Goal: Task Accomplishment & Management: Use online tool/utility

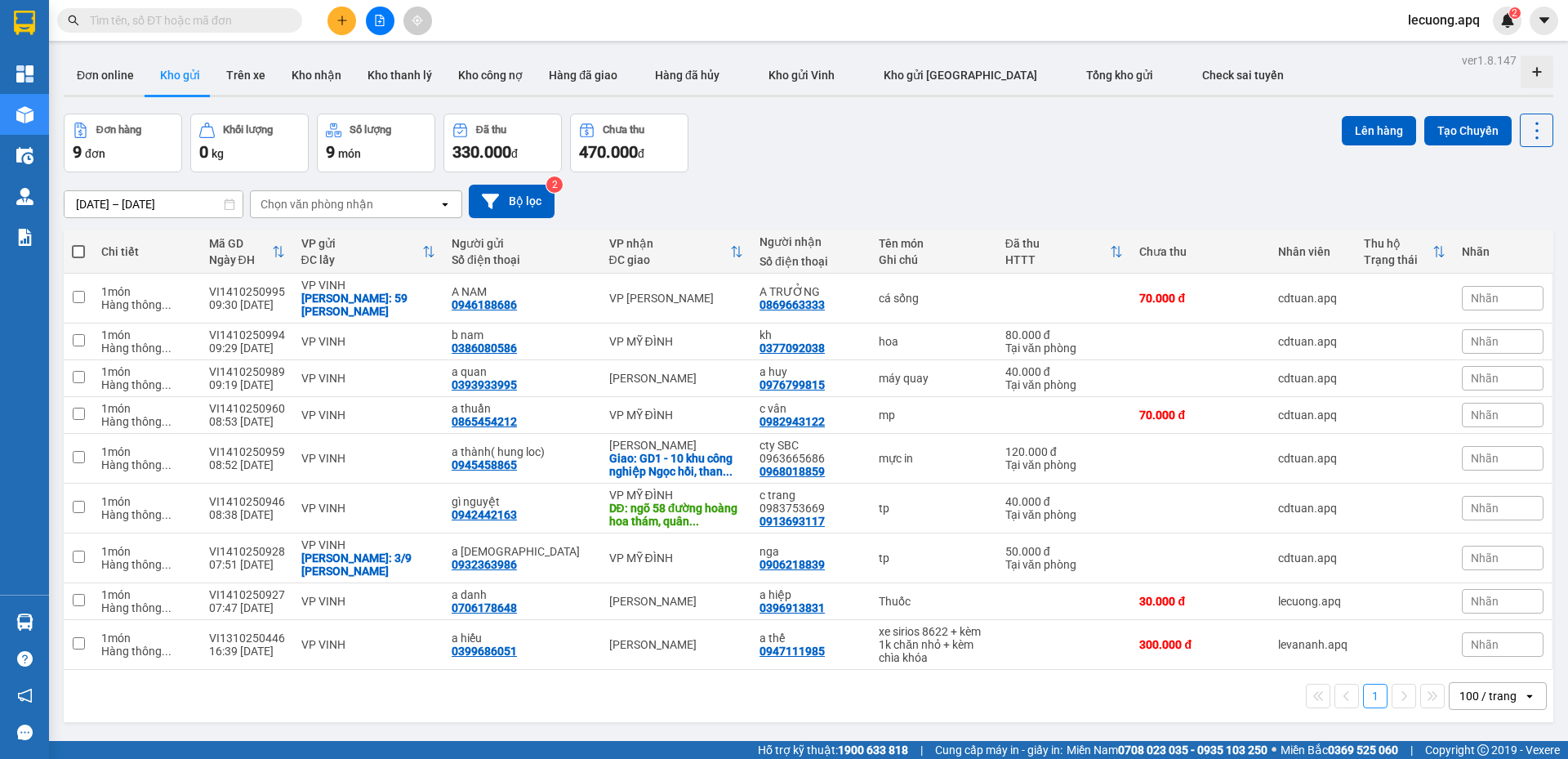
click at [247, 16] on input "text" at bounding box center [186, 21] width 193 height 18
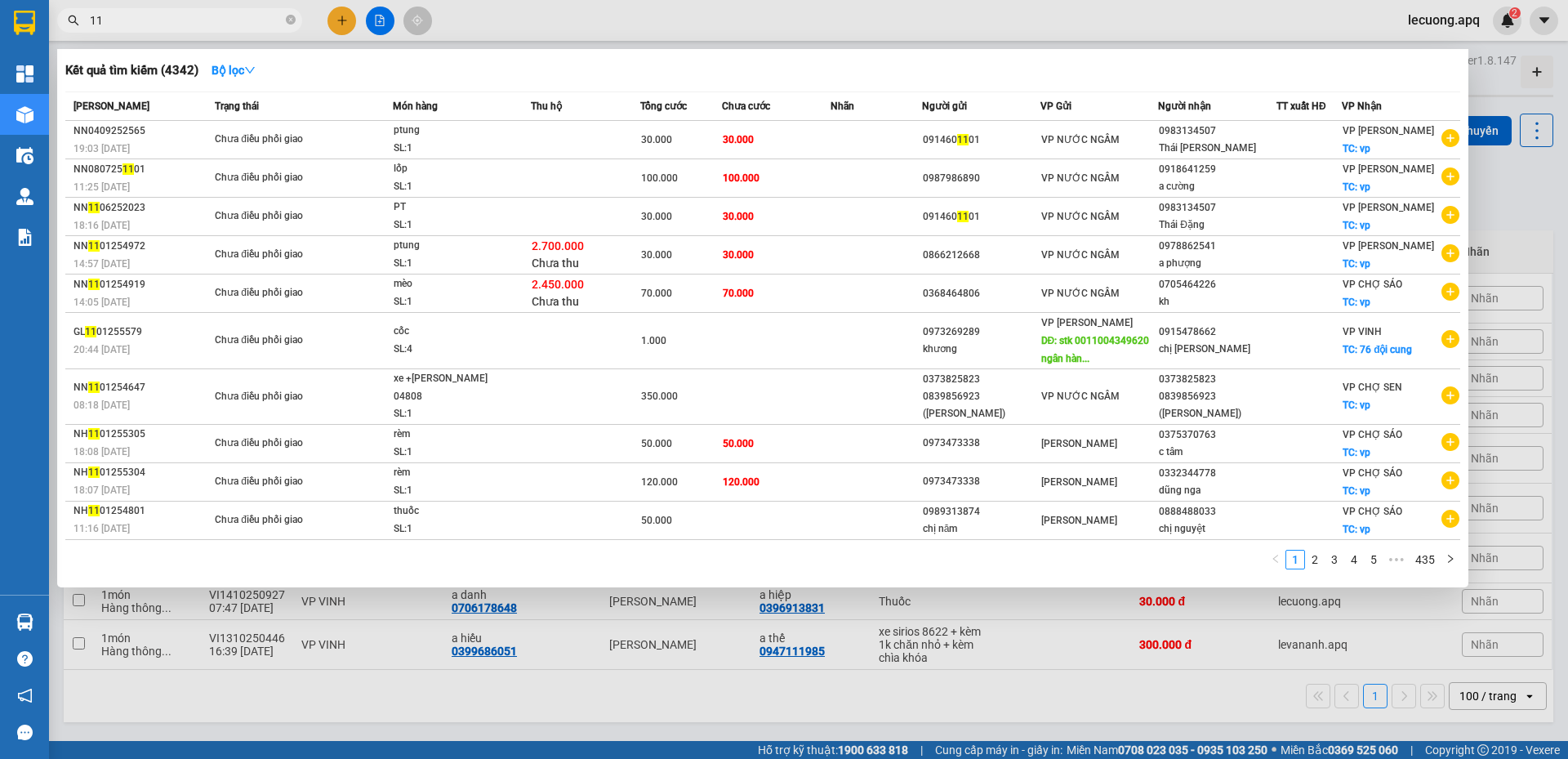
type input "1"
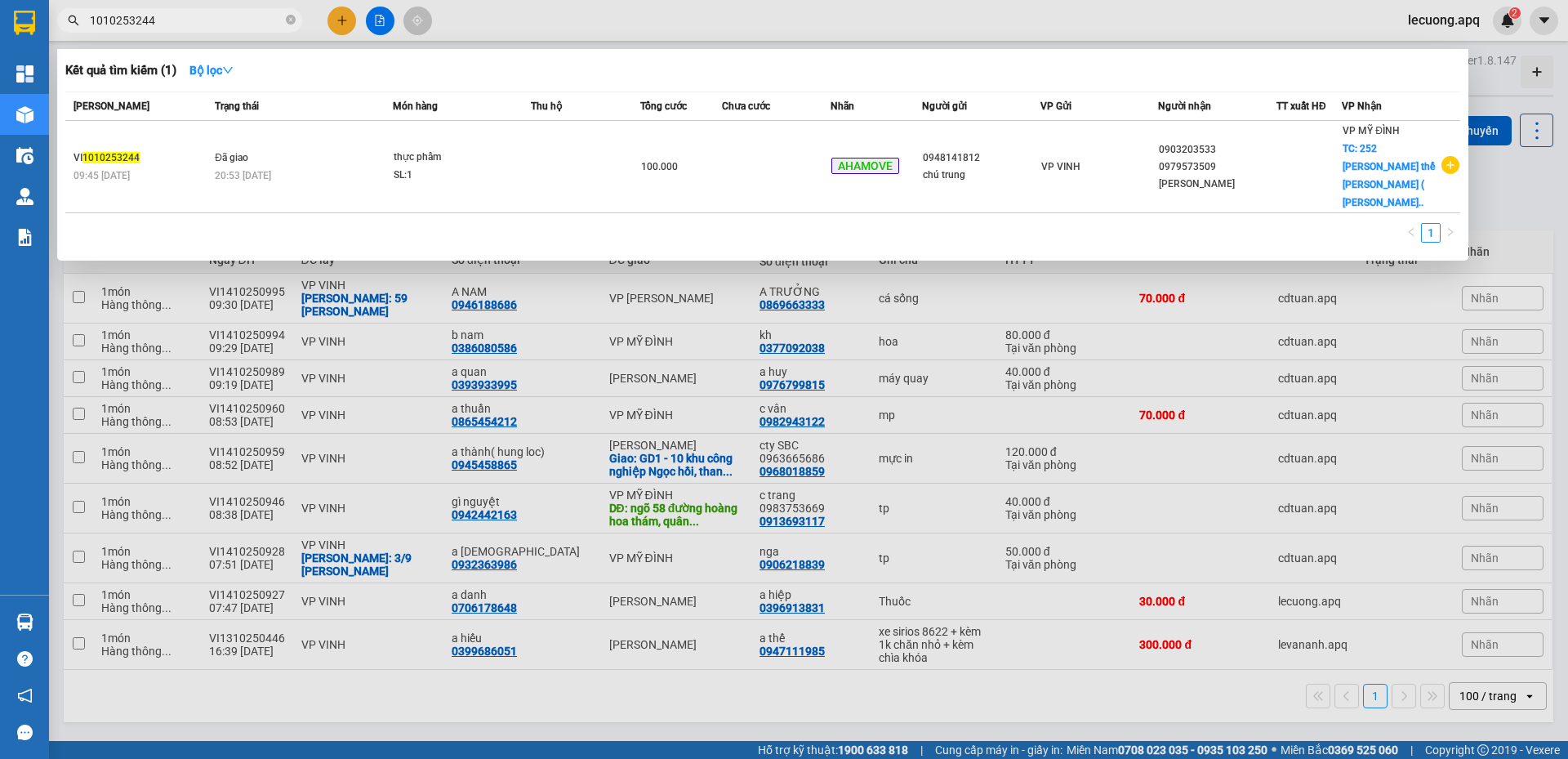
type input "1010253244"
click at [290, 20] on icon "close-circle" at bounding box center [291, 20] width 10 height 10
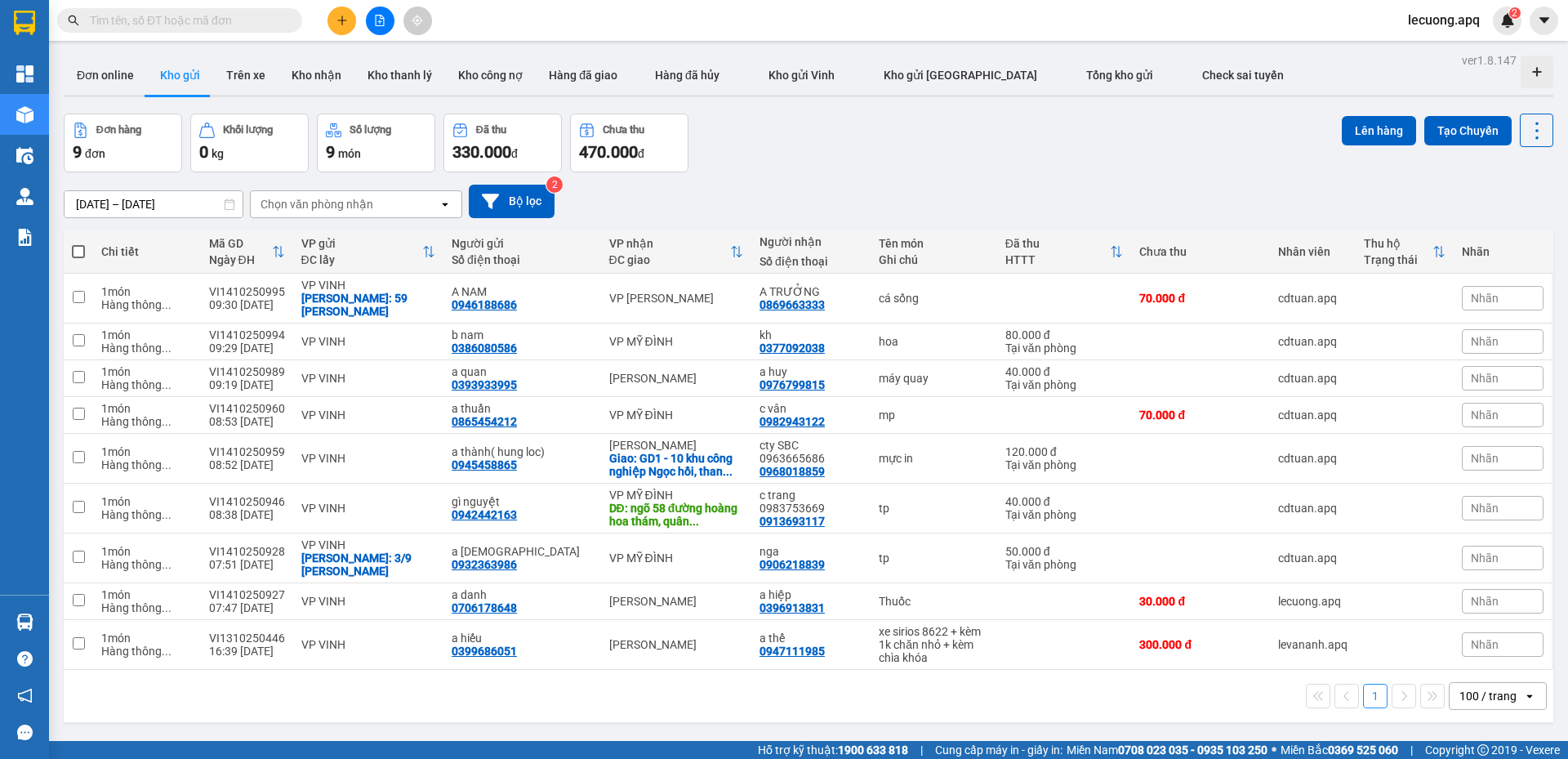
click at [263, 22] on input "text" at bounding box center [186, 21] width 193 height 18
click at [266, 18] on input "text" at bounding box center [186, 21] width 193 height 18
click at [259, 18] on input "text" at bounding box center [186, 21] width 193 height 18
click at [262, 22] on input "text" at bounding box center [186, 21] width 193 height 18
click at [265, 22] on input "text" at bounding box center [186, 21] width 193 height 18
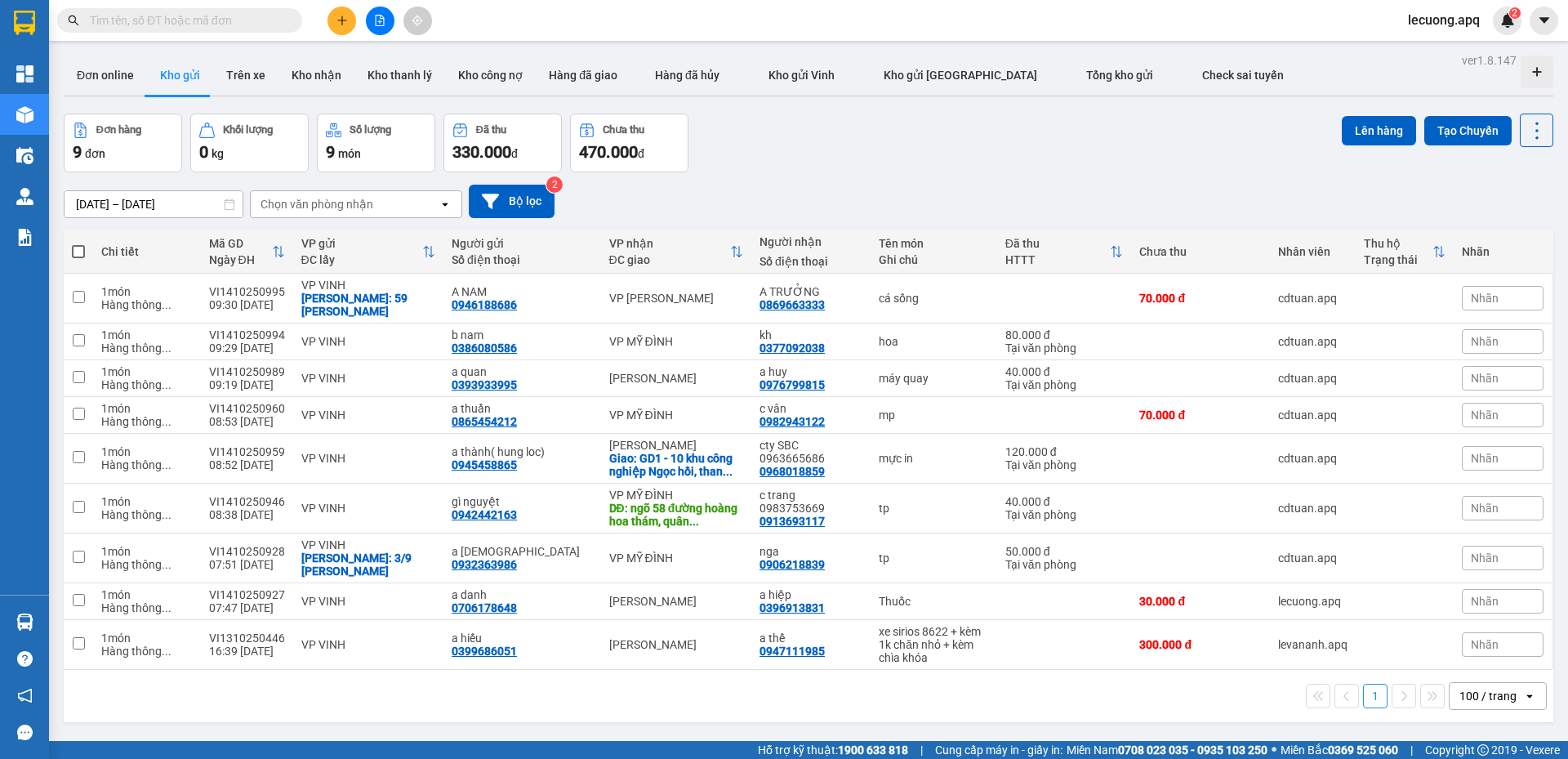
click at [265, 22] on input "text" at bounding box center [186, 21] width 193 height 18
click at [268, 20] on input "text" at bounding box center [186, 21] width 193 height 18
click at [244, 22] on input "text" at bounding box center [186, 21] width 193 height 18
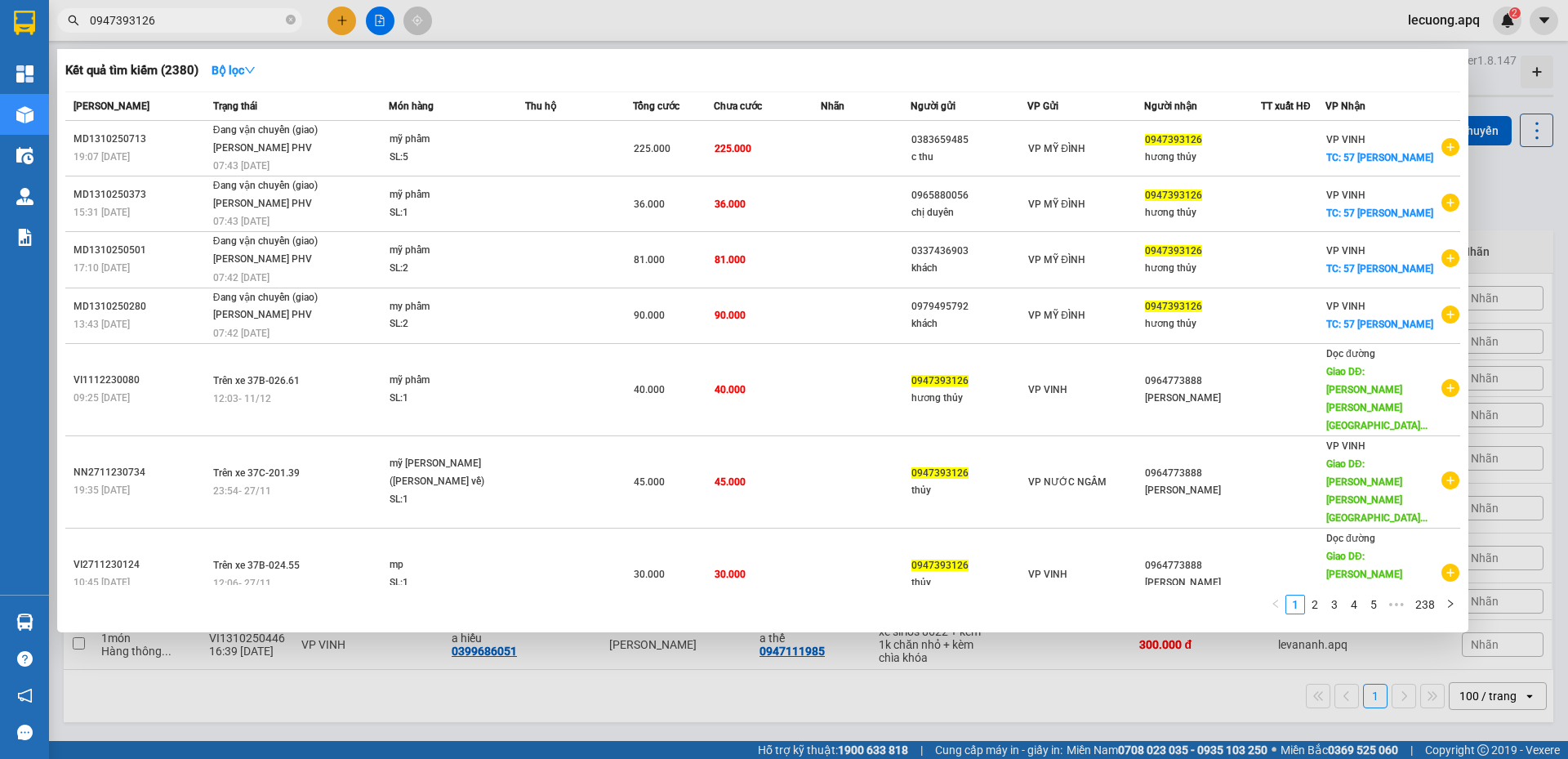
type input "0947393126"
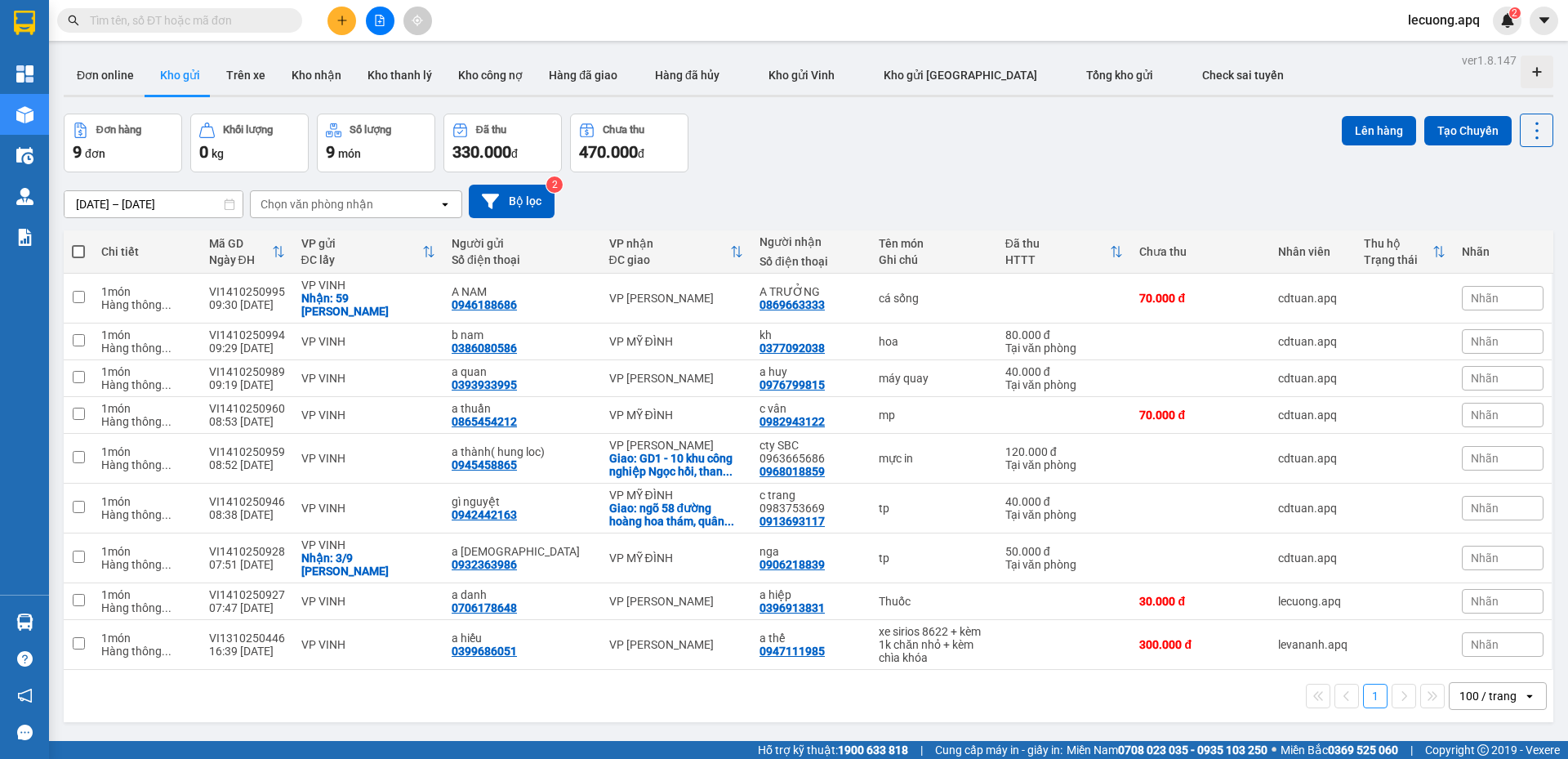
click at [254, 27] on input "text" at bounding box center [186, 21] width 193 height 18
click at [1220, 670] on div "1 100 / trang open" at bounding box center [808, 695] width 1490 height 52
click at [175, 24] on input "text" at bounding box center [186, 21] width 193 height 18
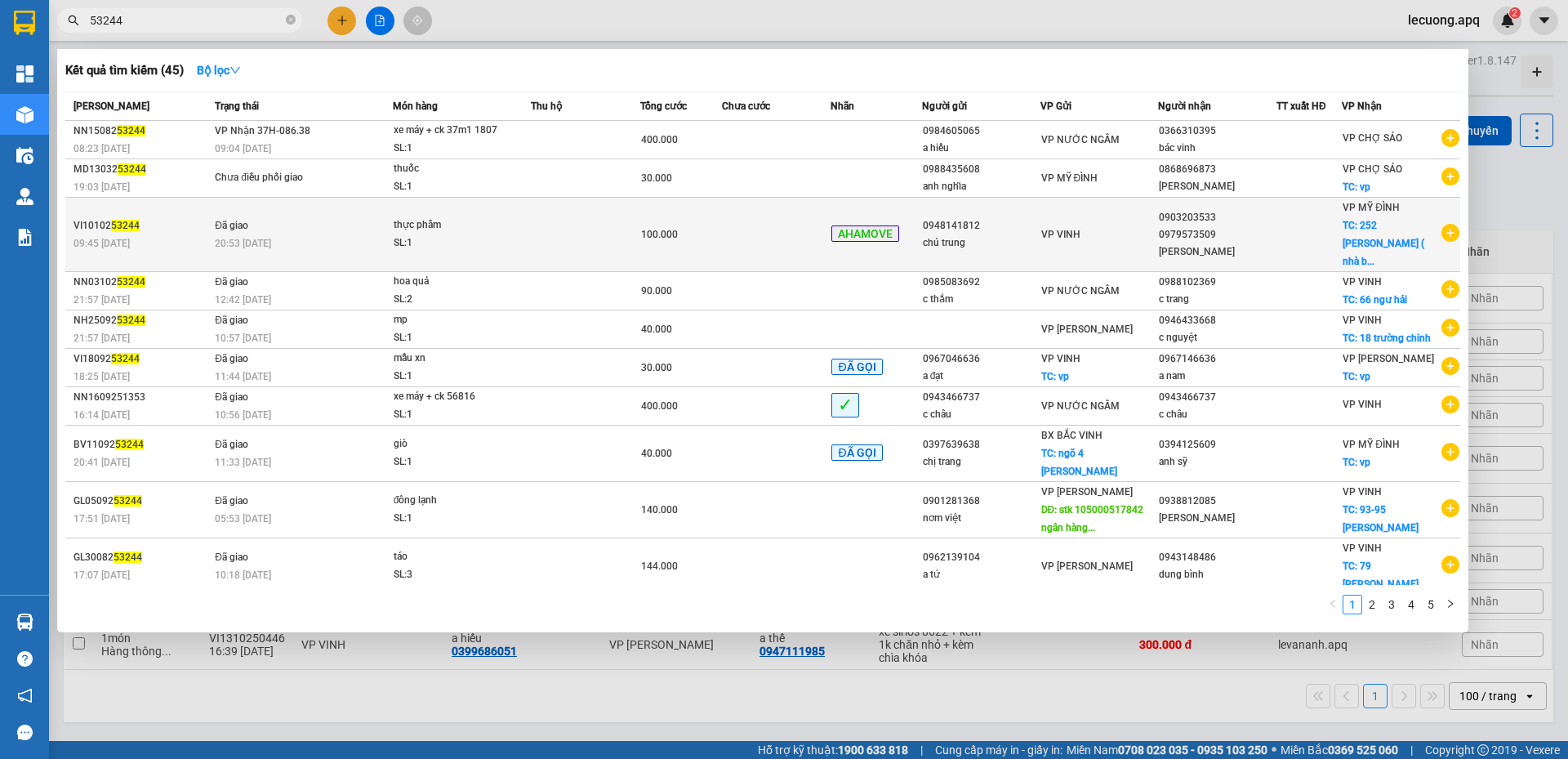
type input "53244"
click at [699, 225] on div "100.000" at bounding box center [681, 234] width 80 height 18
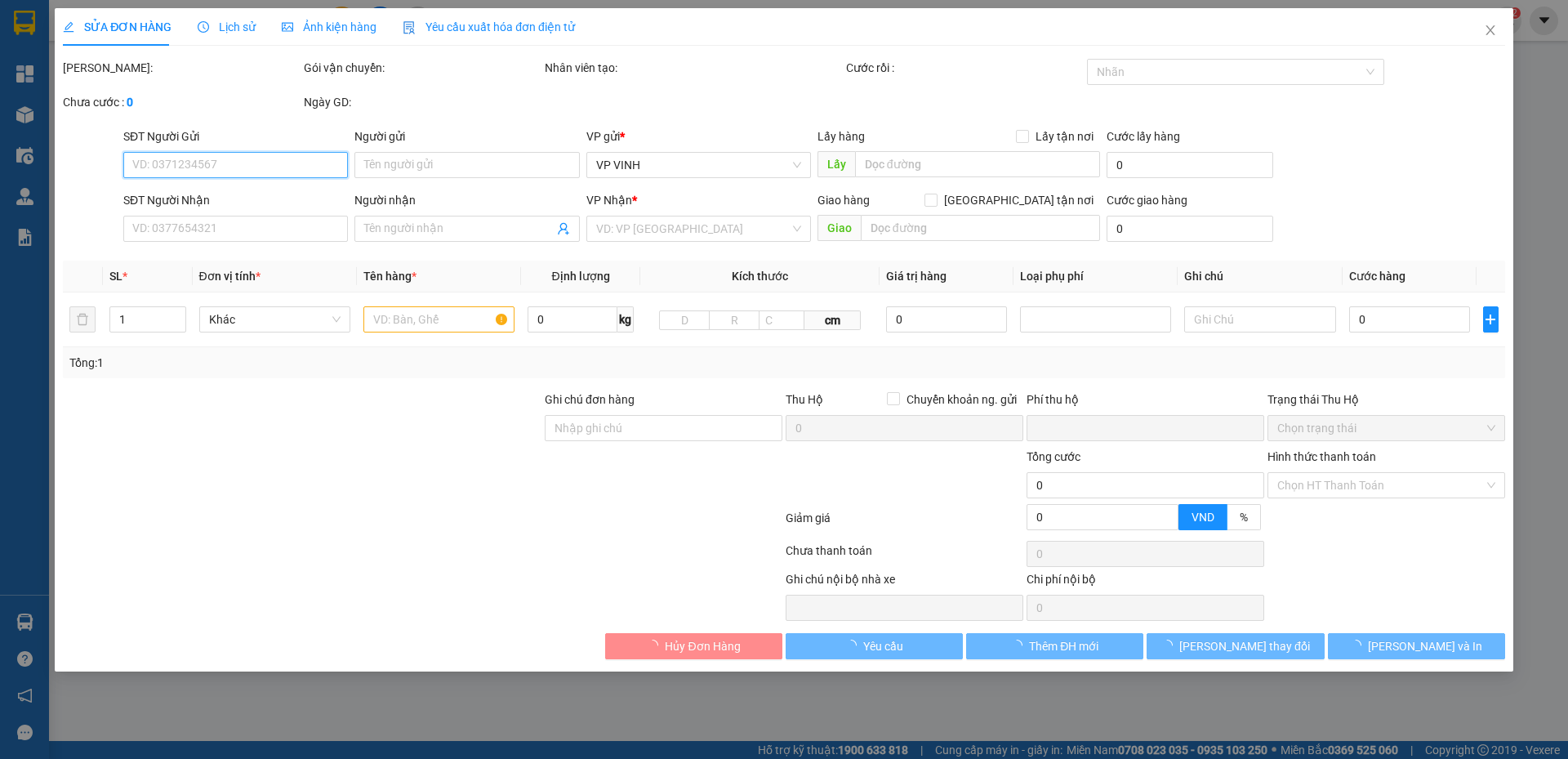
type input "0948141812"
type input "chú trung"
type input "0903203533"
type input "0979573509 [PERSON_NAME]"
checkbox input "true"
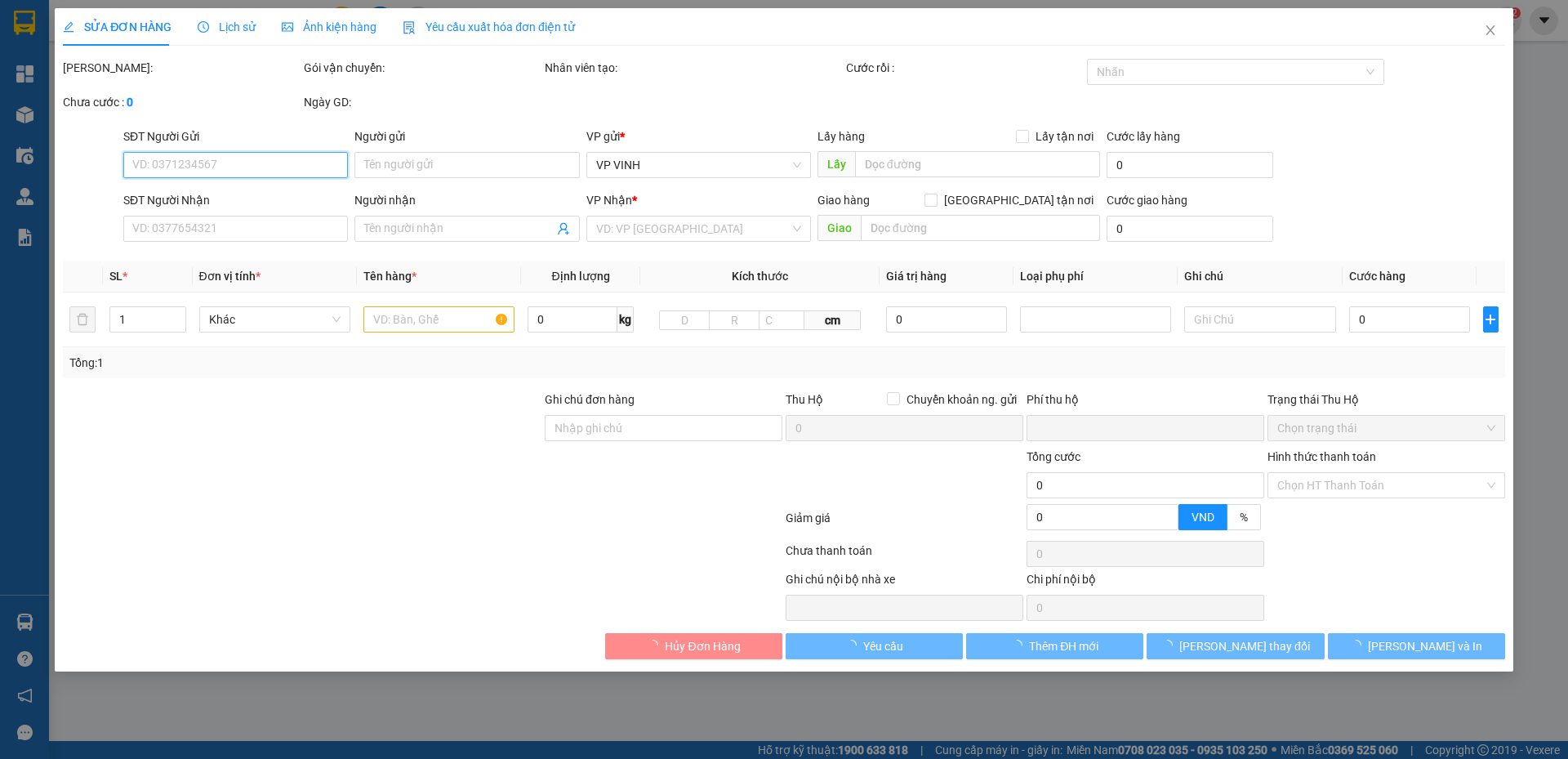
type input "252 [PERSON_NAME] ( nhà b6 ), [PERSON_NAME], [PERSON_NAME][GEOGRAPHIC_DATA], [G…"
type input "60.000"
type input "0"
type input "100.000"
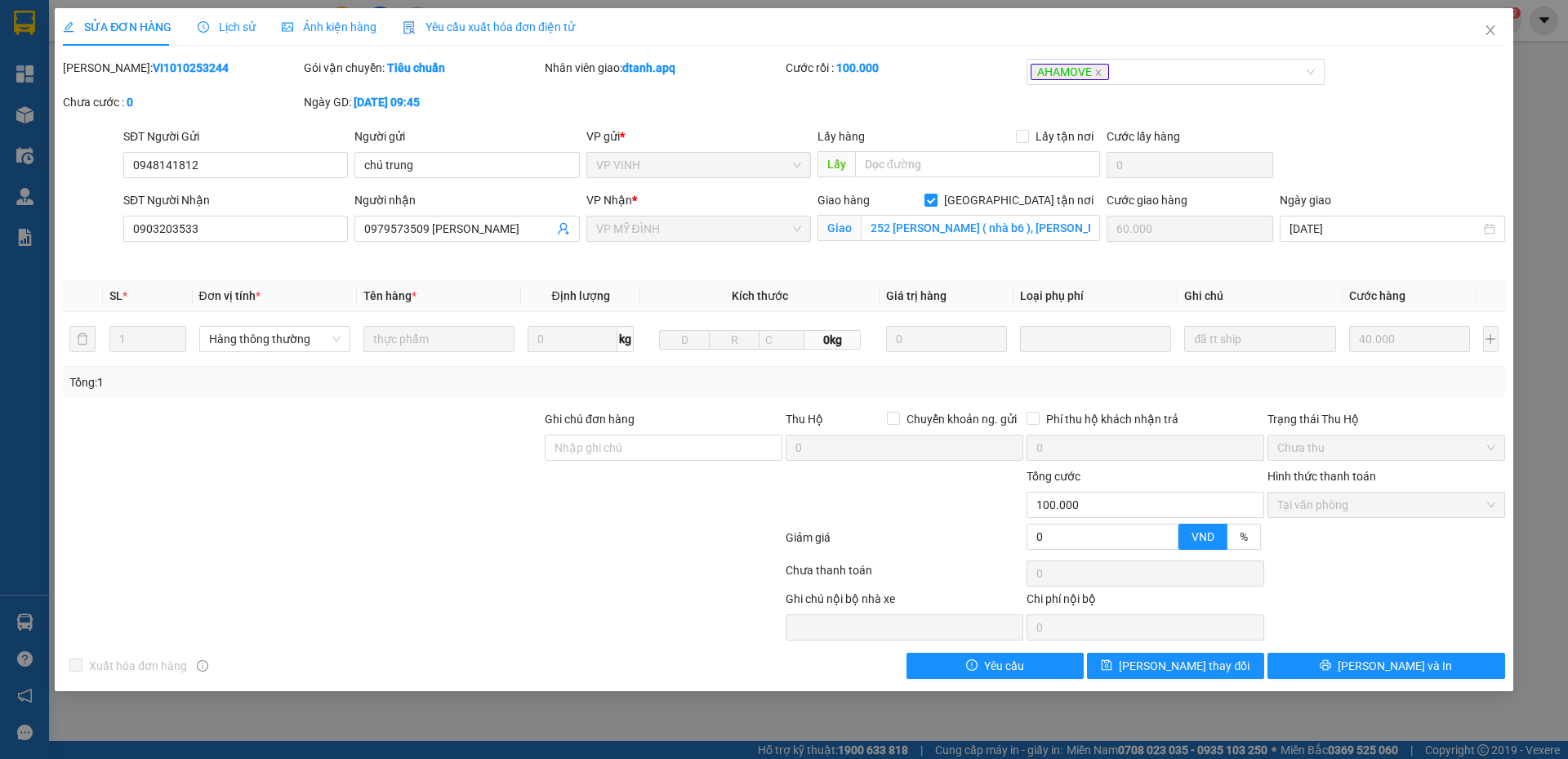
click at [228, 27] on span "Lịch sử" at bounding box center [226, 26] width 58 height 13
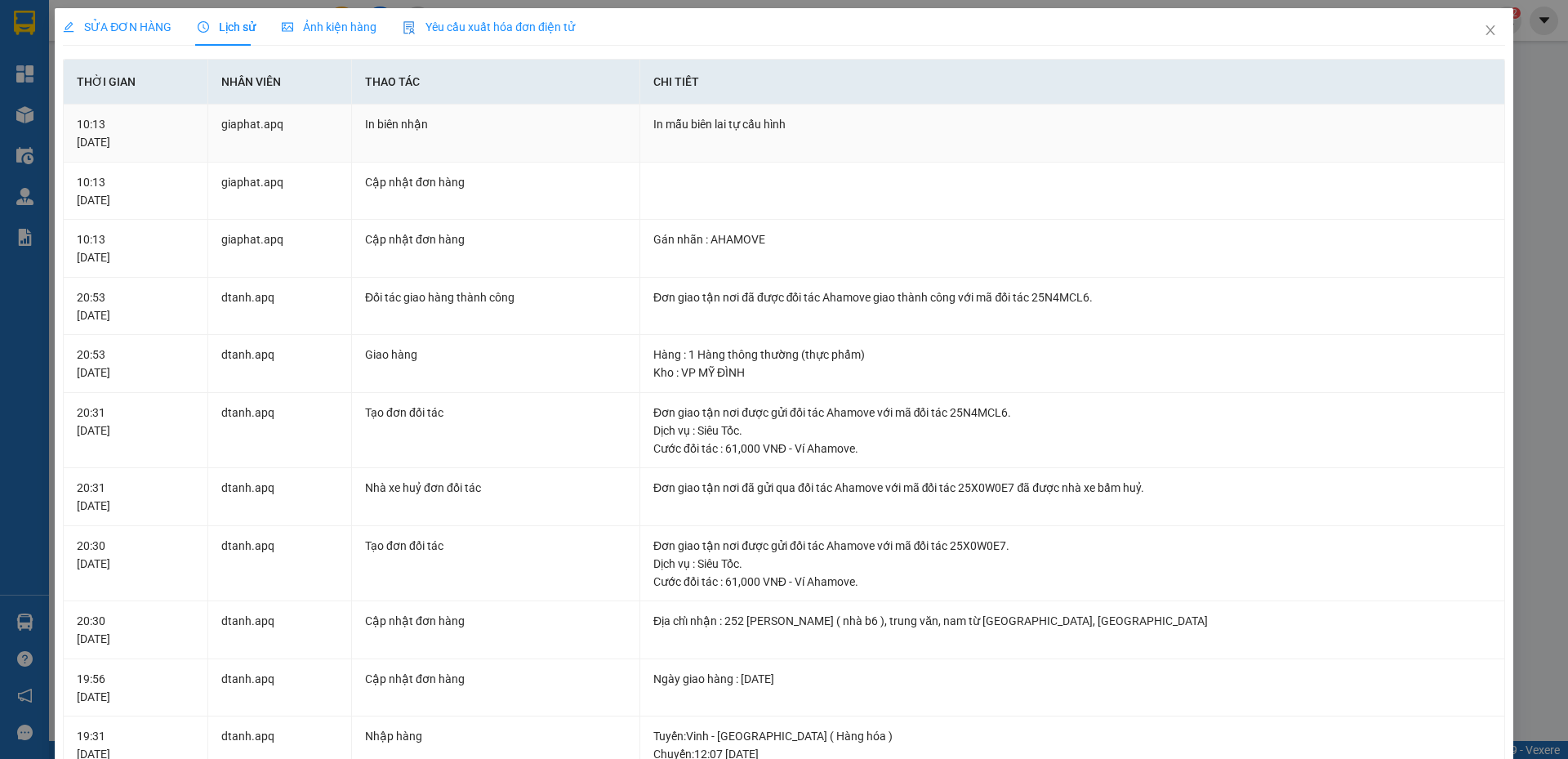
drag, startPoint x: 554, startPoint y: 121, endPoint x: 551, endPoint y: 158, distance: 37.1
click at [551, 158] on td "In biên nhận" at bounding box center [496, 133] width 288 height 58
click at [289, 727] on td "dtanh.apq" at bounding box center [280, 773] width 144 height 112
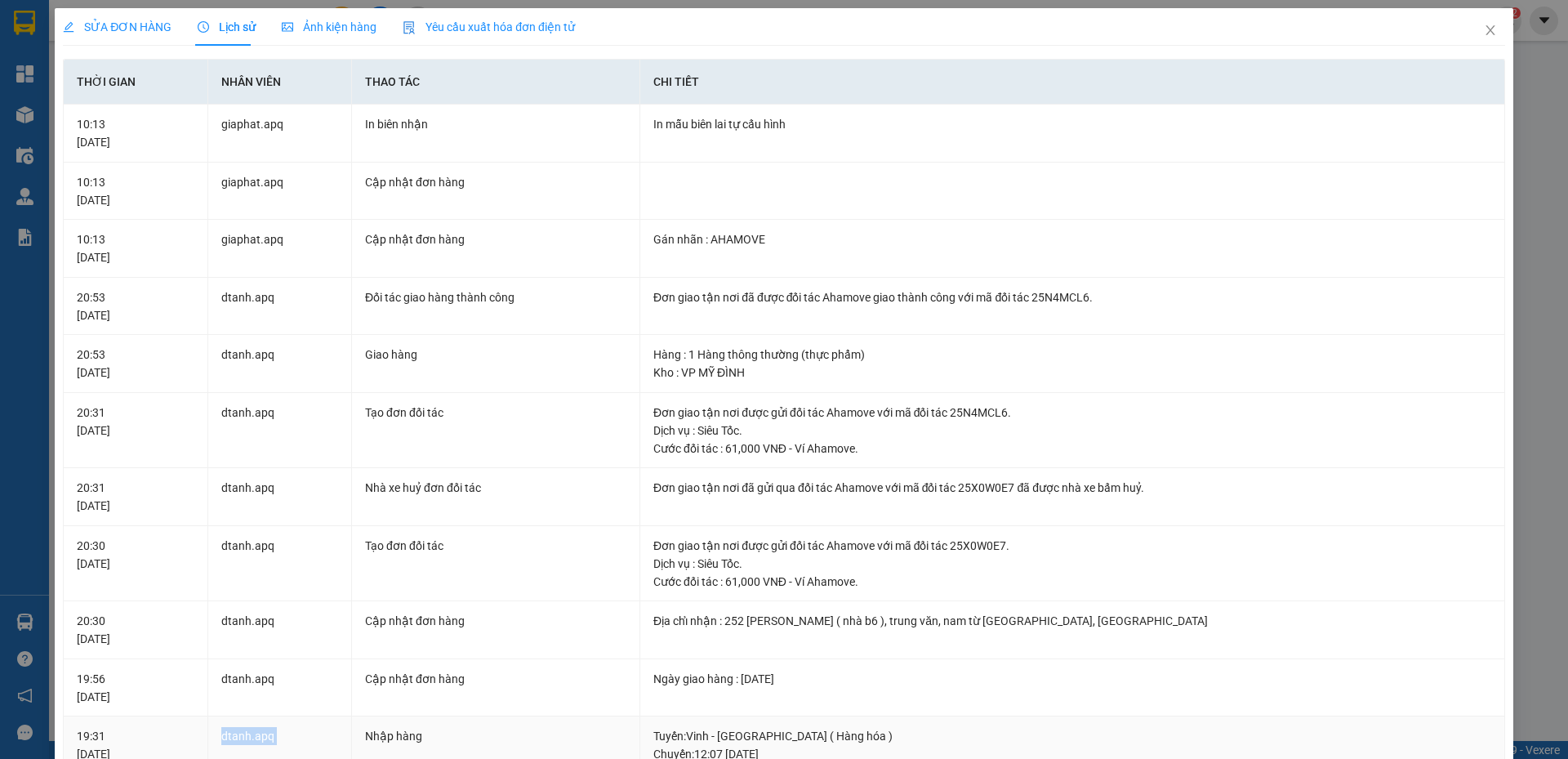
click at [289, 727] on td "dtanh.apq" at bounding box center [280, 773] width 144 height 112
click at [289, 726] on td "dtanh.apq" at bounding box center [280, 773] width 144 height 112
click at [329, 689] on td "dtanh.apq" at bounding box center [280, 688] width 144 height 58
click at [1525, 307] on div "SỬA ĐƠN HÀNG Lịch sử Ảnh kiện hàng Yêu cầu xuất hóa đơn điện tử Total Paid Fee …" at bounding box center [784, 379] width 1568 height 759
click at [1484, 27] on icon "close" at bounding box center [1490, 29] width 13 height 13
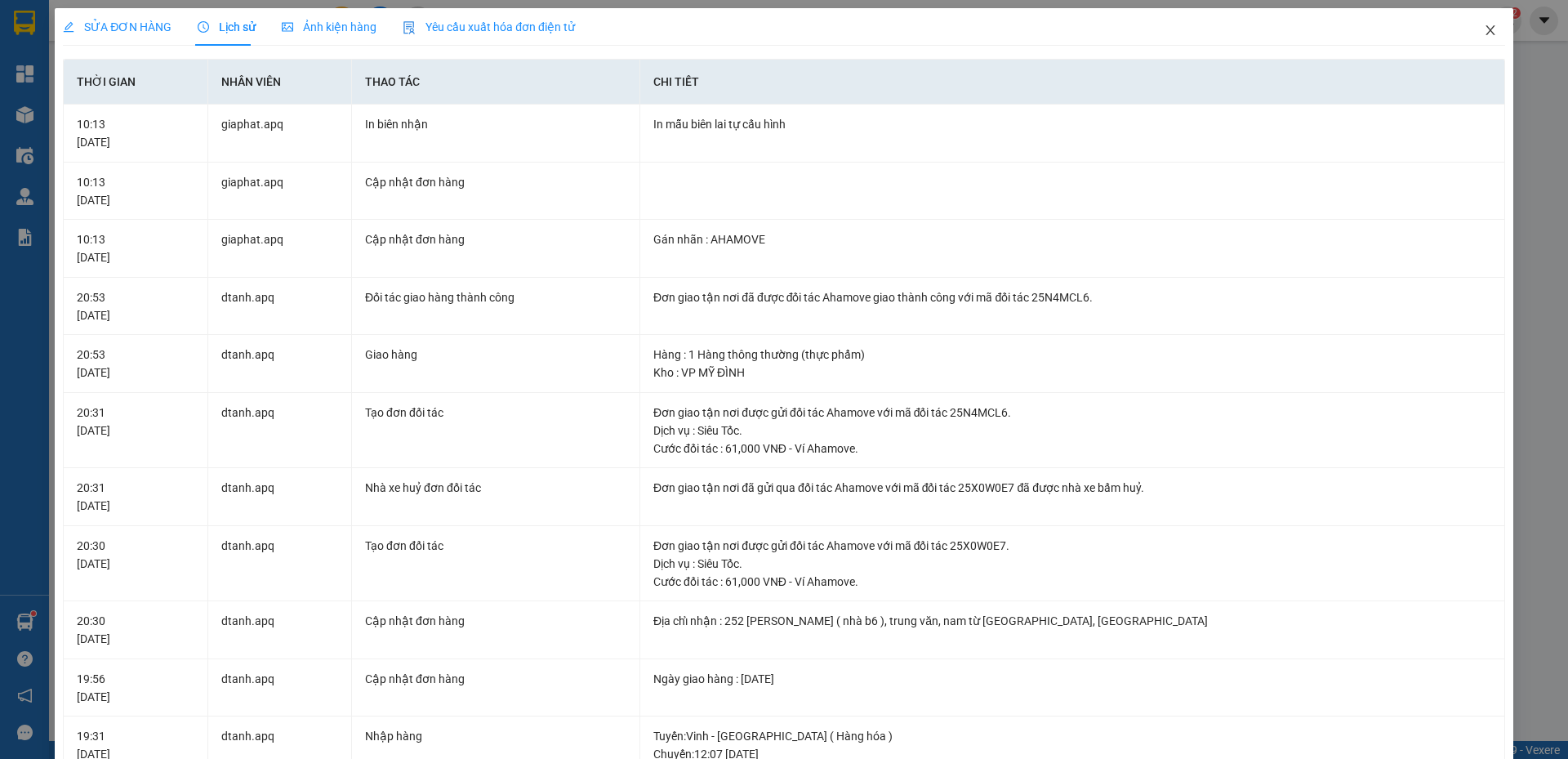
click at [1477, 27] on span "lecuong.apq" at bounding box center [1444, 20] width 98 height 21
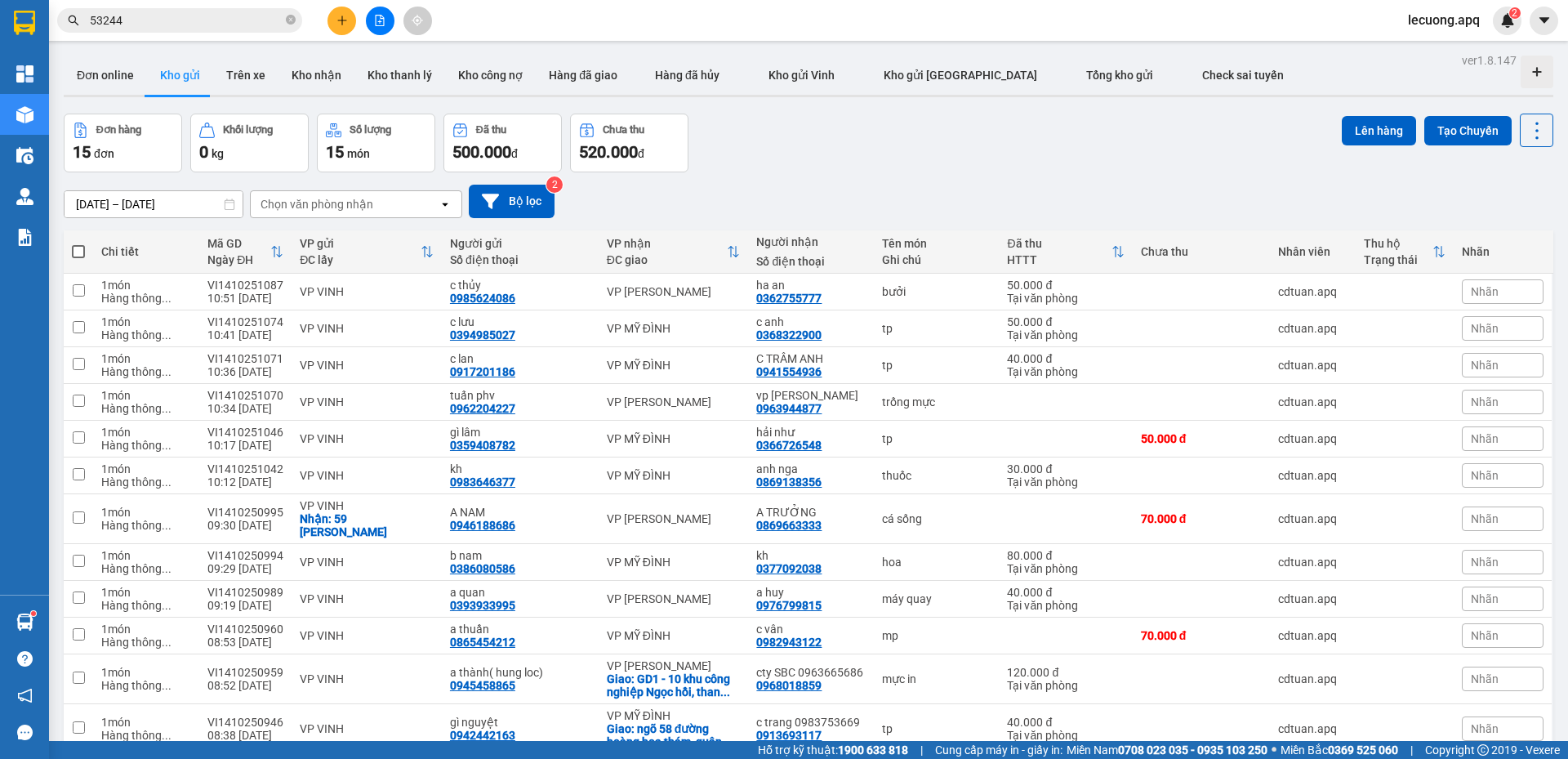
click at [1158, 117] on div "Đơn hàng 15 đơn Khối lượng 0 kg Số lượng 15 món Đã thu 500.000 đ Chưa thu 520.0…" at bounding box center [808, 143] width 1490 height 59
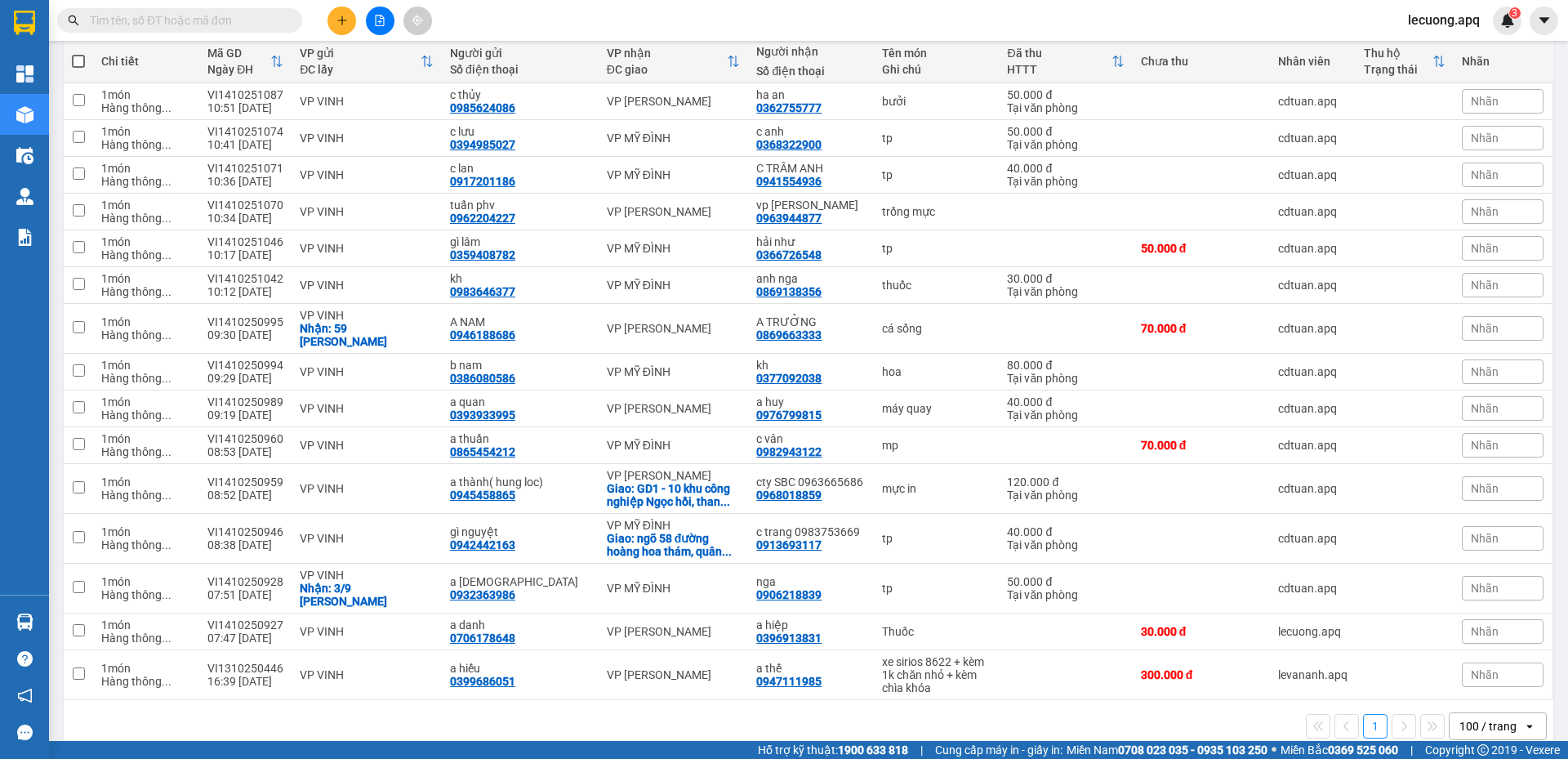
click at [72, 57] on span at bounding box center [77, 61] width 13 height 13
click at [78, 53] on input "checkbox" at bounding box center [78, 53] width 0 height 0
checkbox input "true"
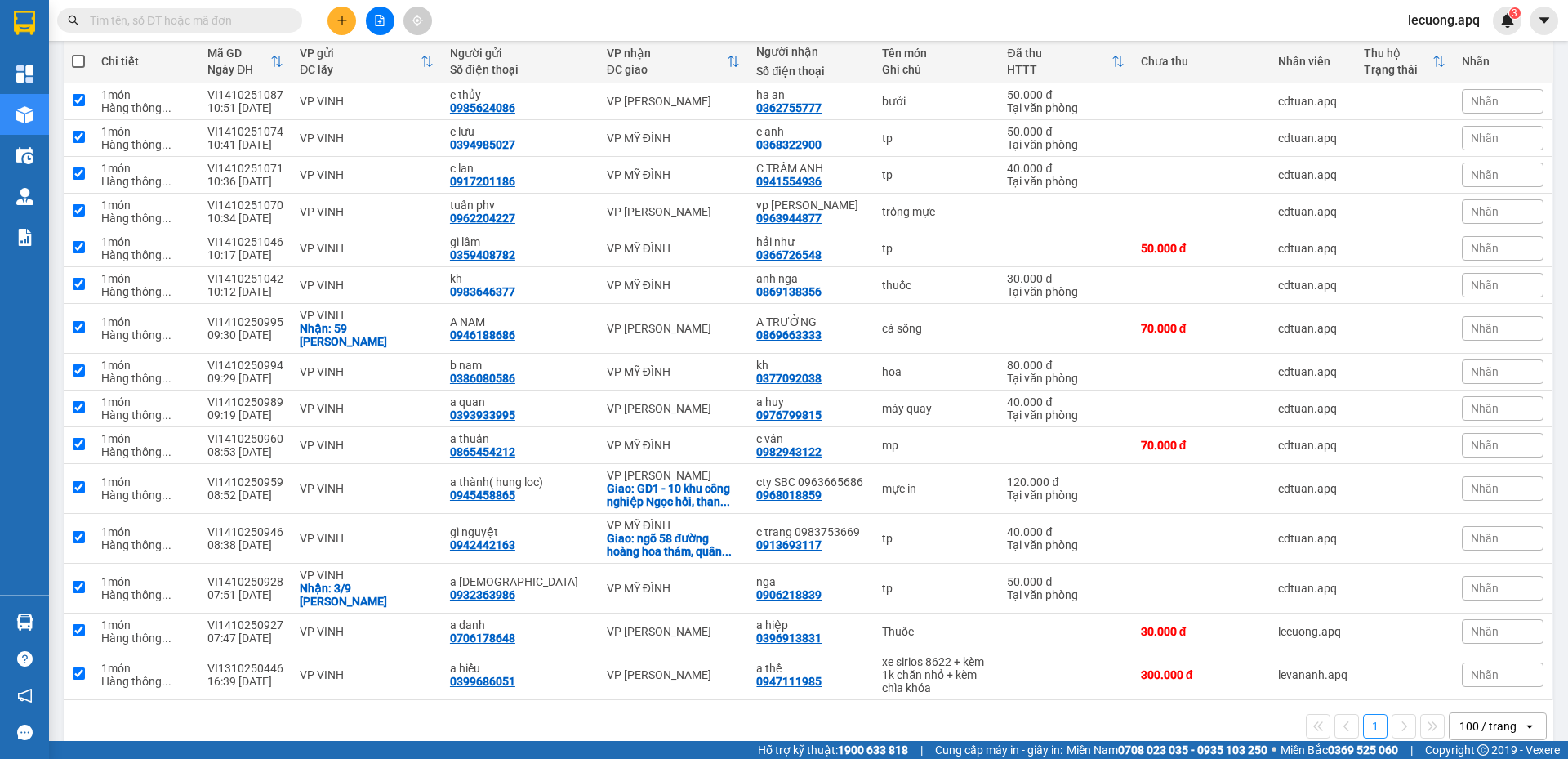
checkbox input "true"
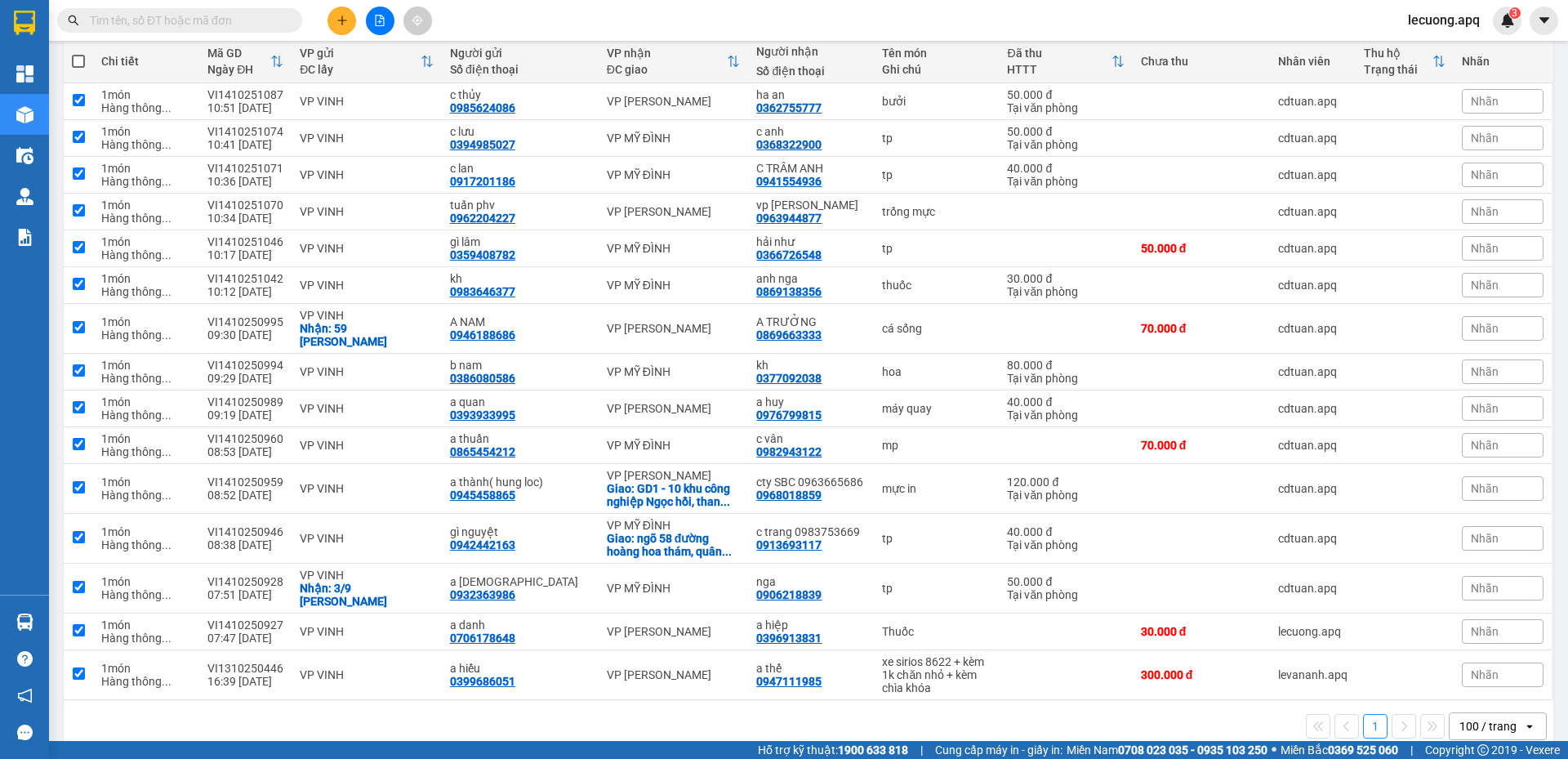
checkbox input "true"
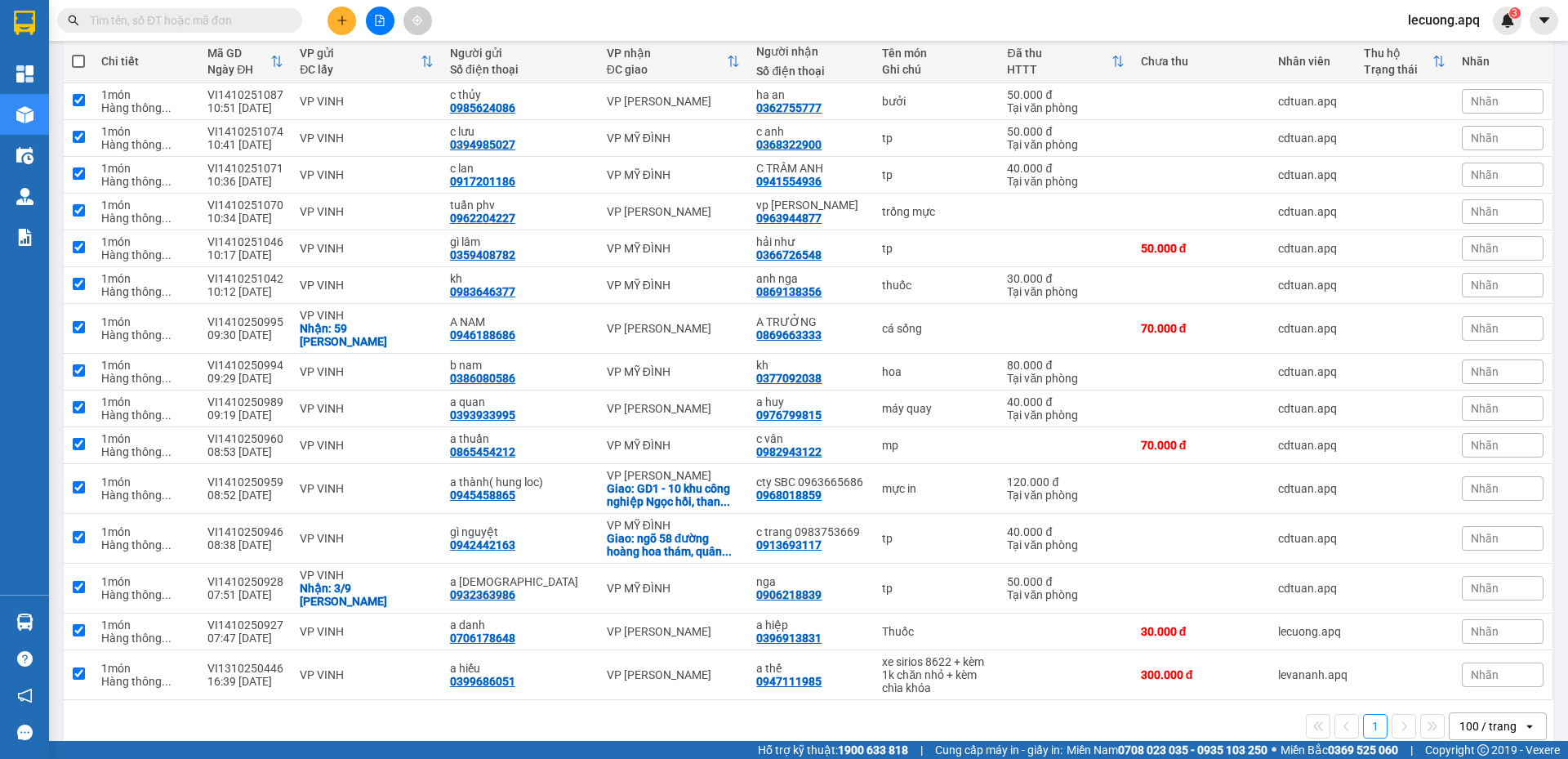
checkbox input "true"
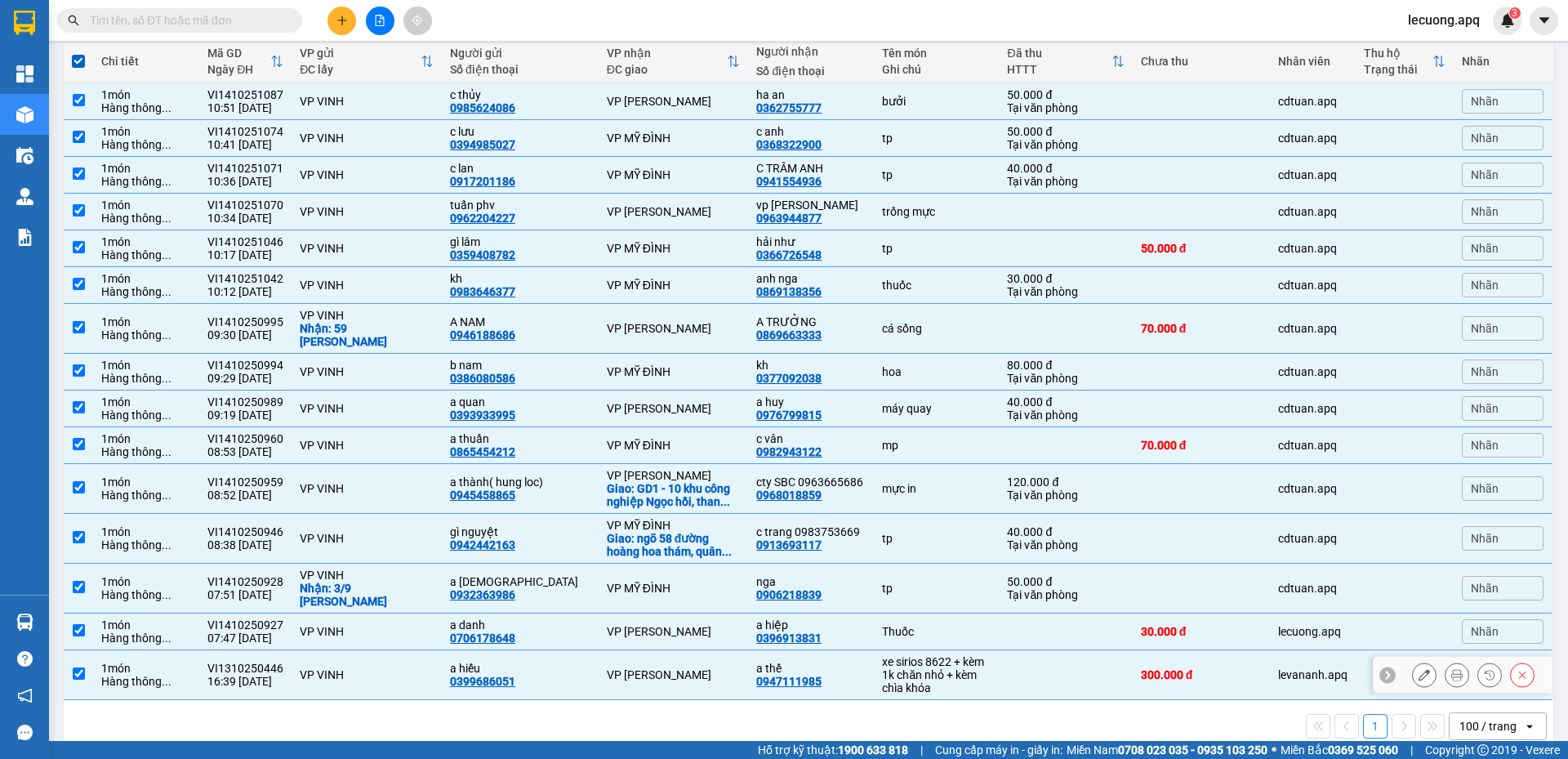
click at [73, 668] on input "checkbox" at bounding box center [78, 674] width 13 height 13
checkbox input "false"
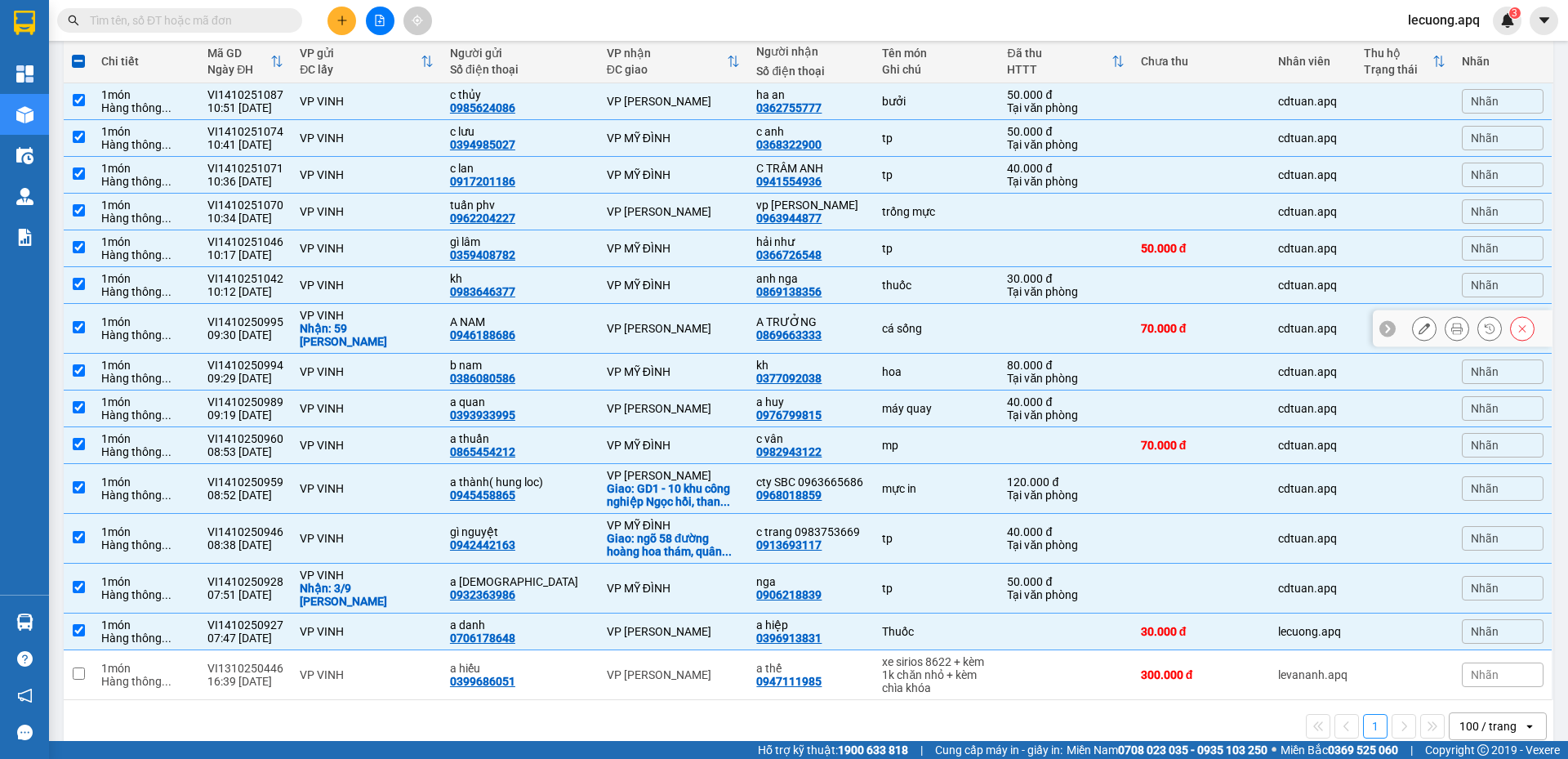
scroll to position [0, 0]
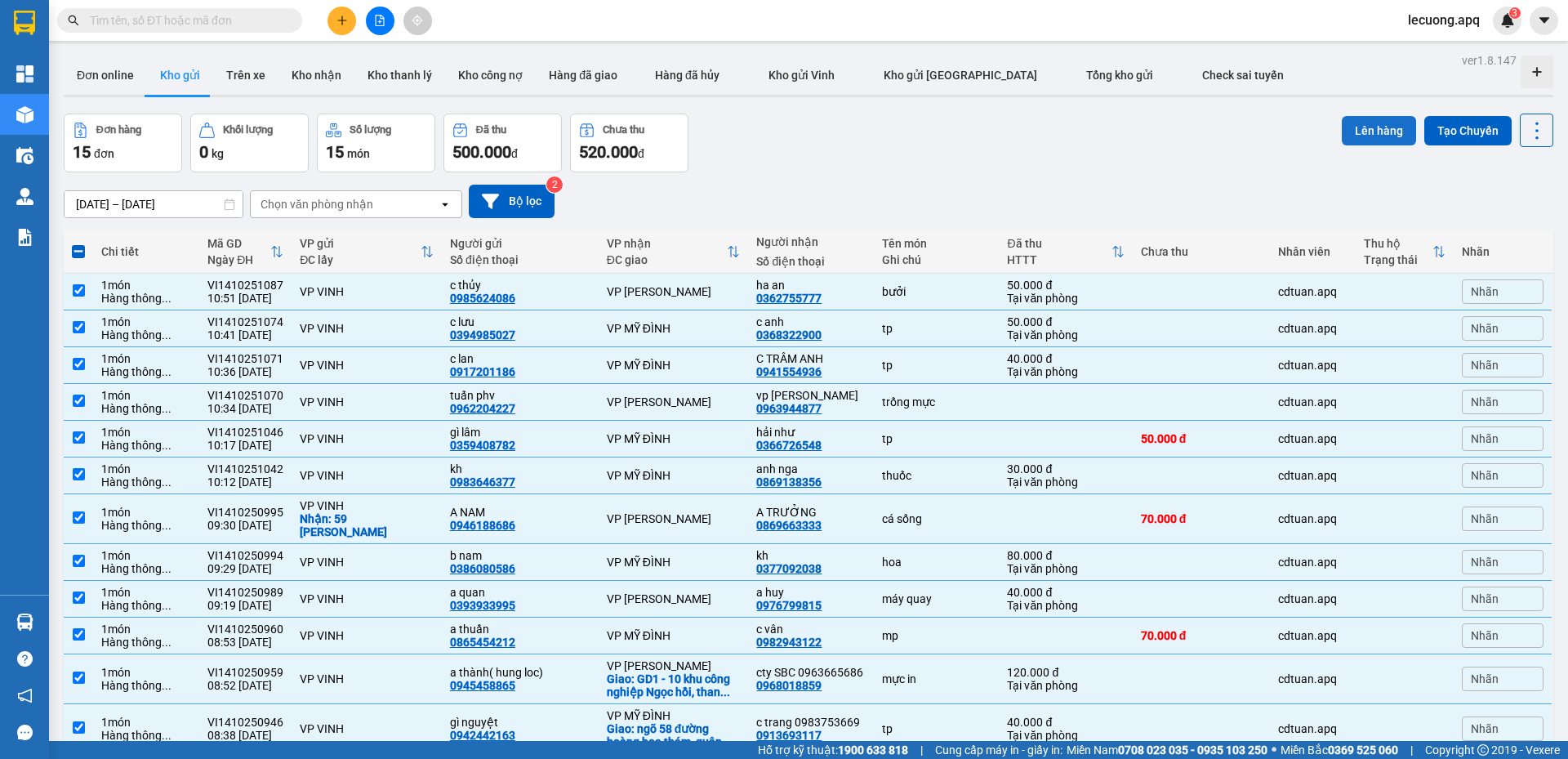
click at [1362, 129] on button "Lên hàng" at bounding box center [1379, 130] width 74 height 29
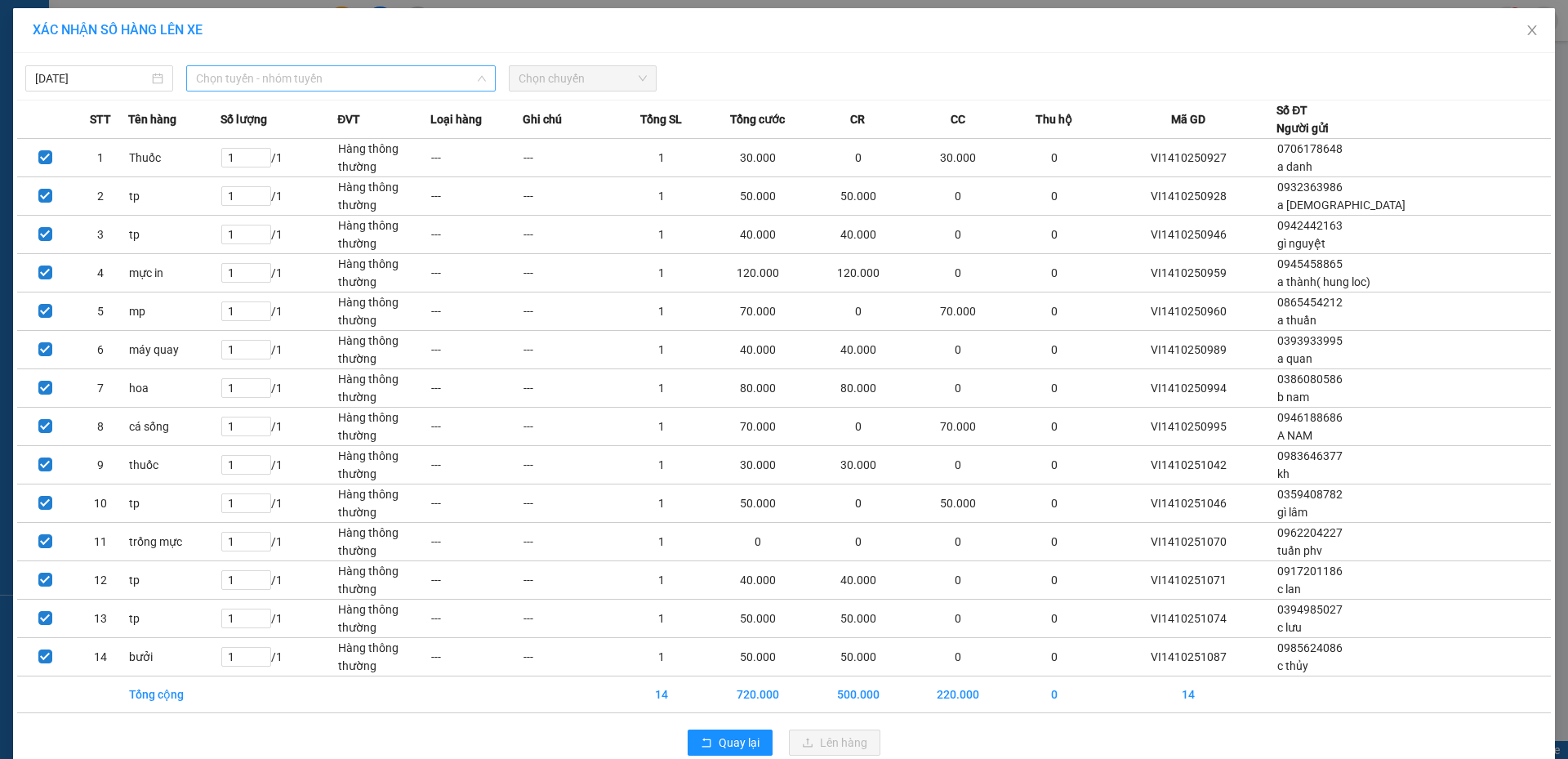
click at [260, 80] on span "Chọn tuyến - nhóm tuyến" at bounding box center [341, 78] width 290 height 24
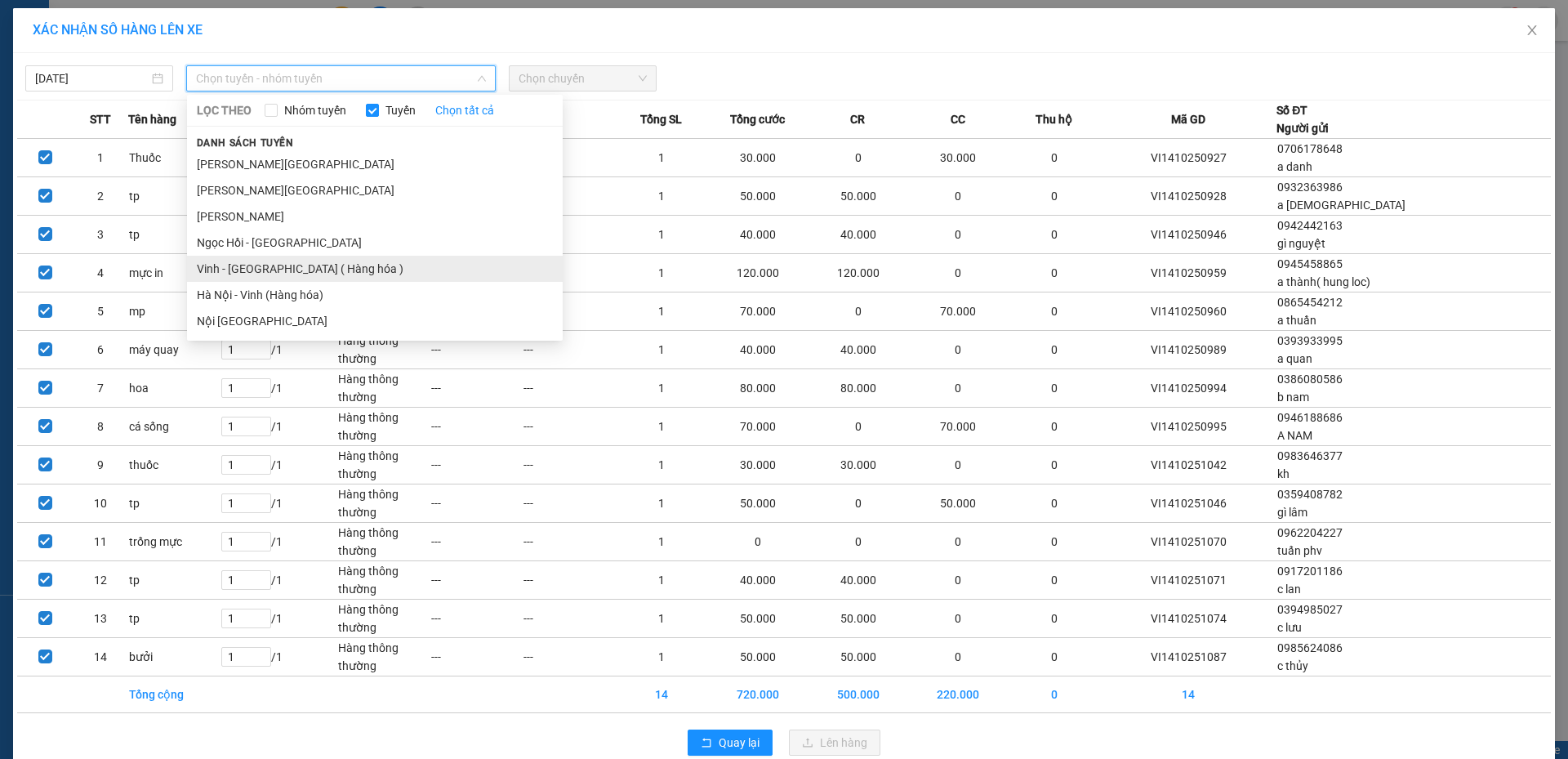
click at [299, 270] on li "Vinh - [GEOGRAPHIC_DATA] ( Hàng hóa )" at bounding box center [375, 268] width 376 height 26
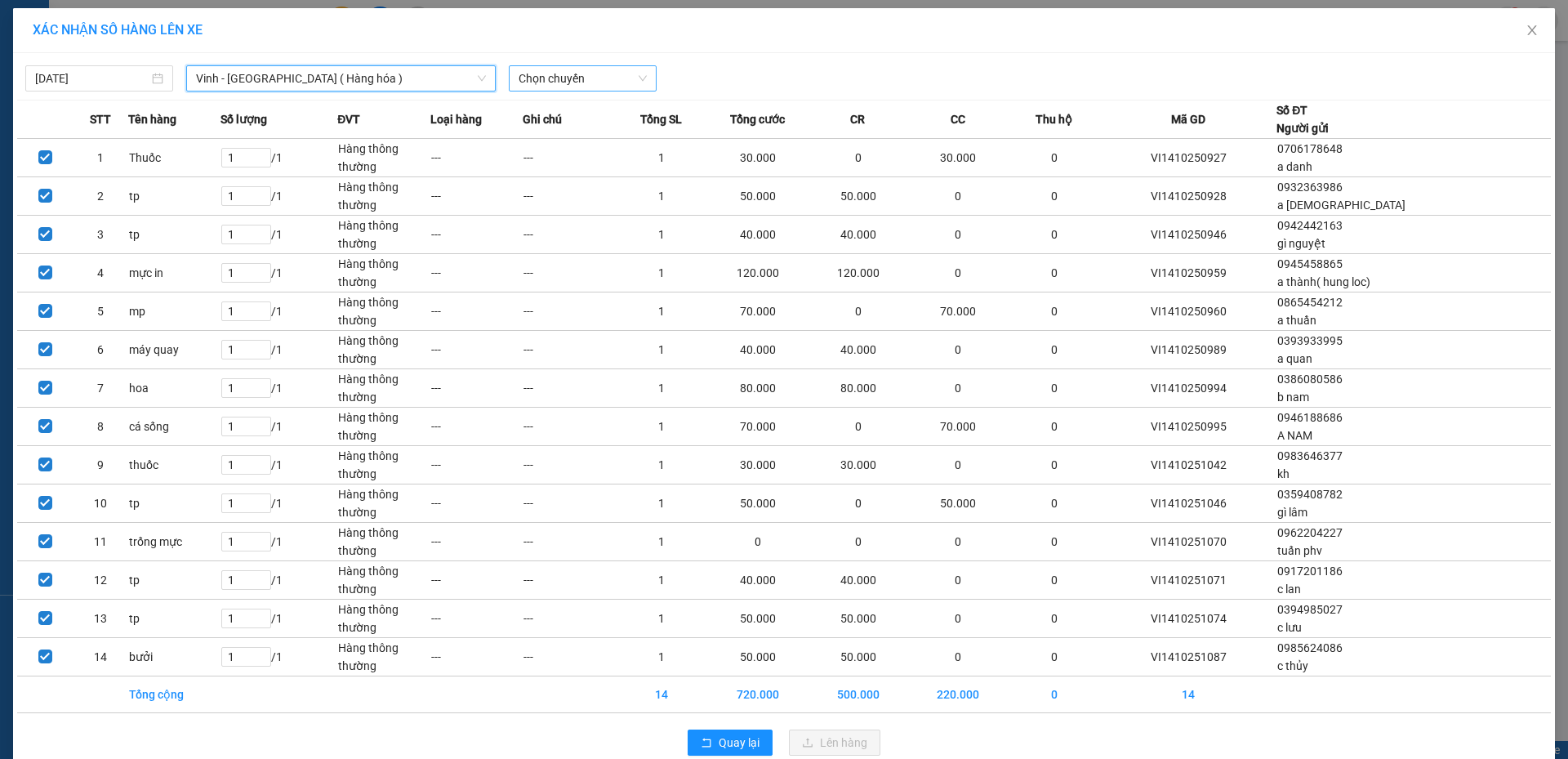
click at [559, 86] on span "Chọn chuyến" at bounding box center [582, 78] width 128 height 24
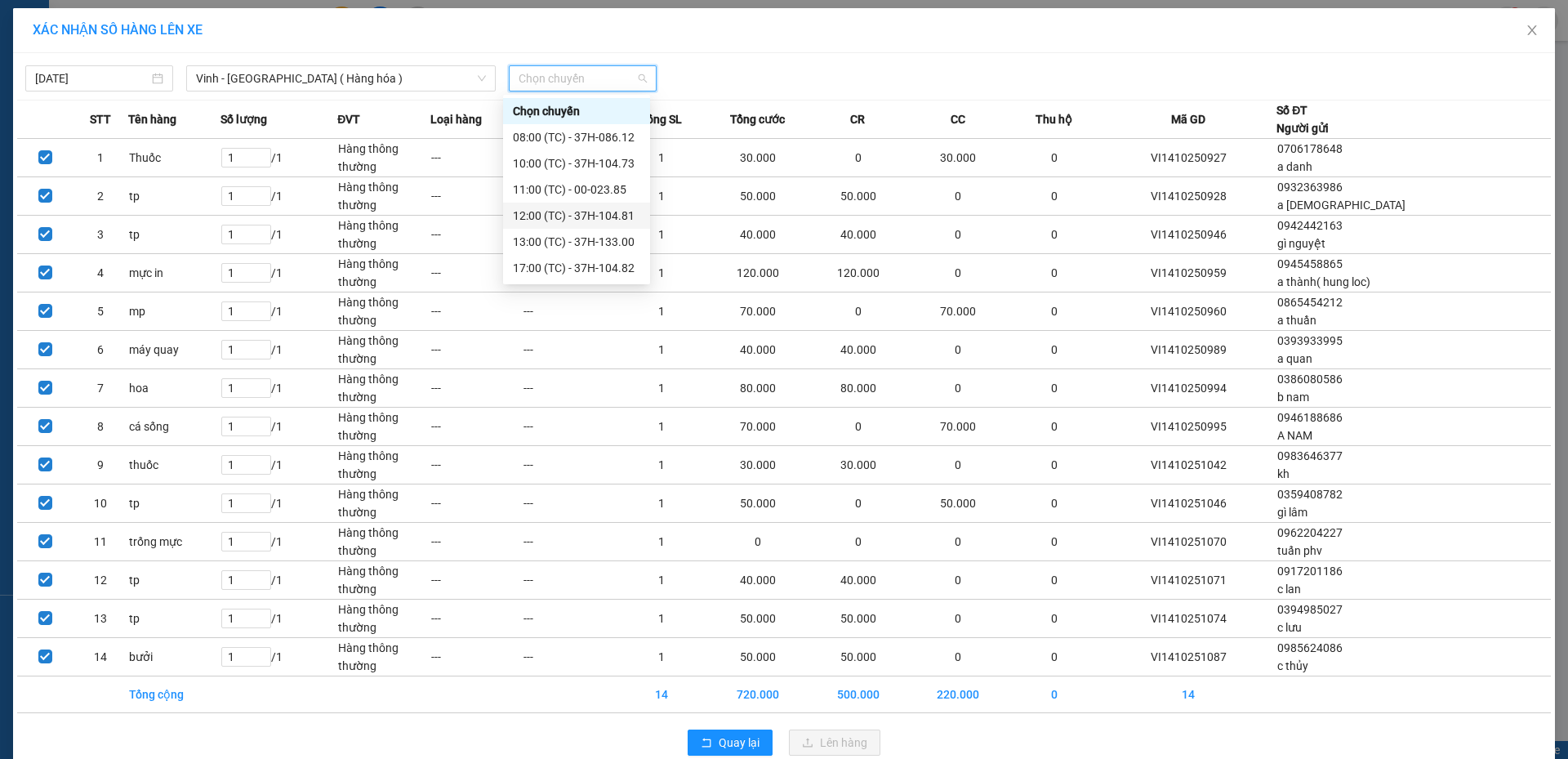
click at [580, 216] on div "12:00 (TC) - 37H-104.81" at bounding box center [576, 215] width 127 height 18
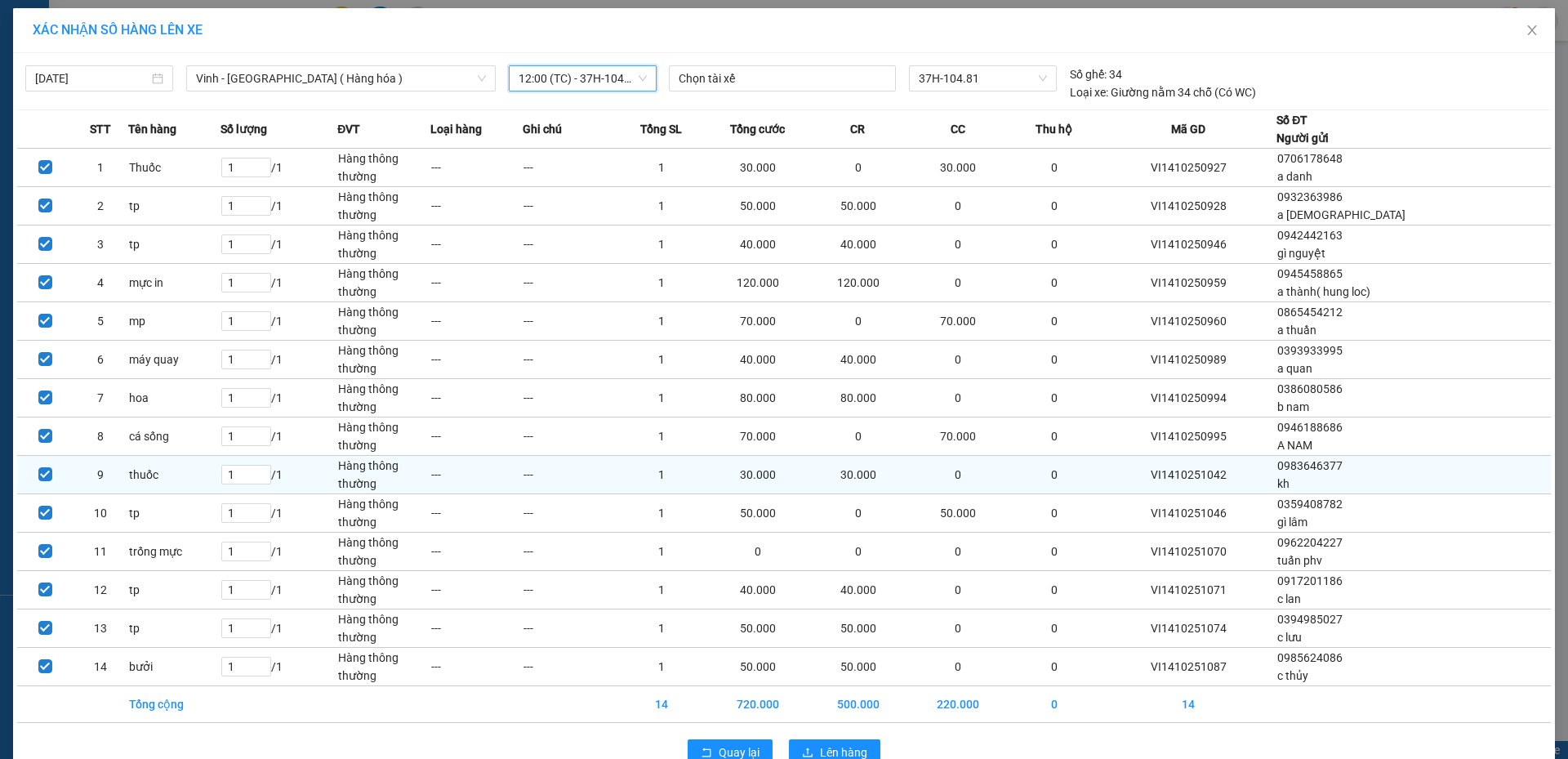
scroll to position [38, 0]
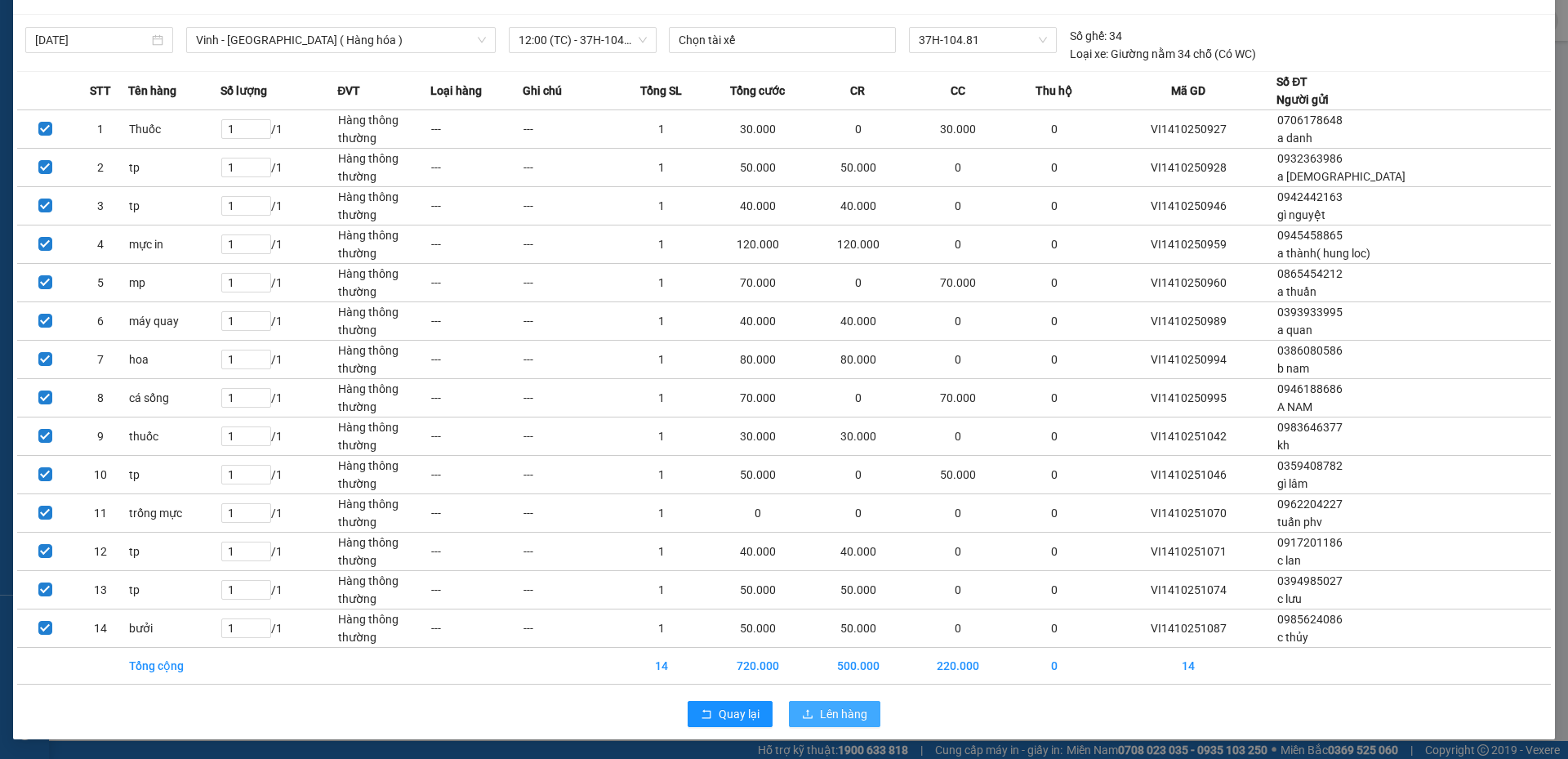
click at [837, 723] on button "Lên hàng" at bounding box center [834, 714] width 91 height 26
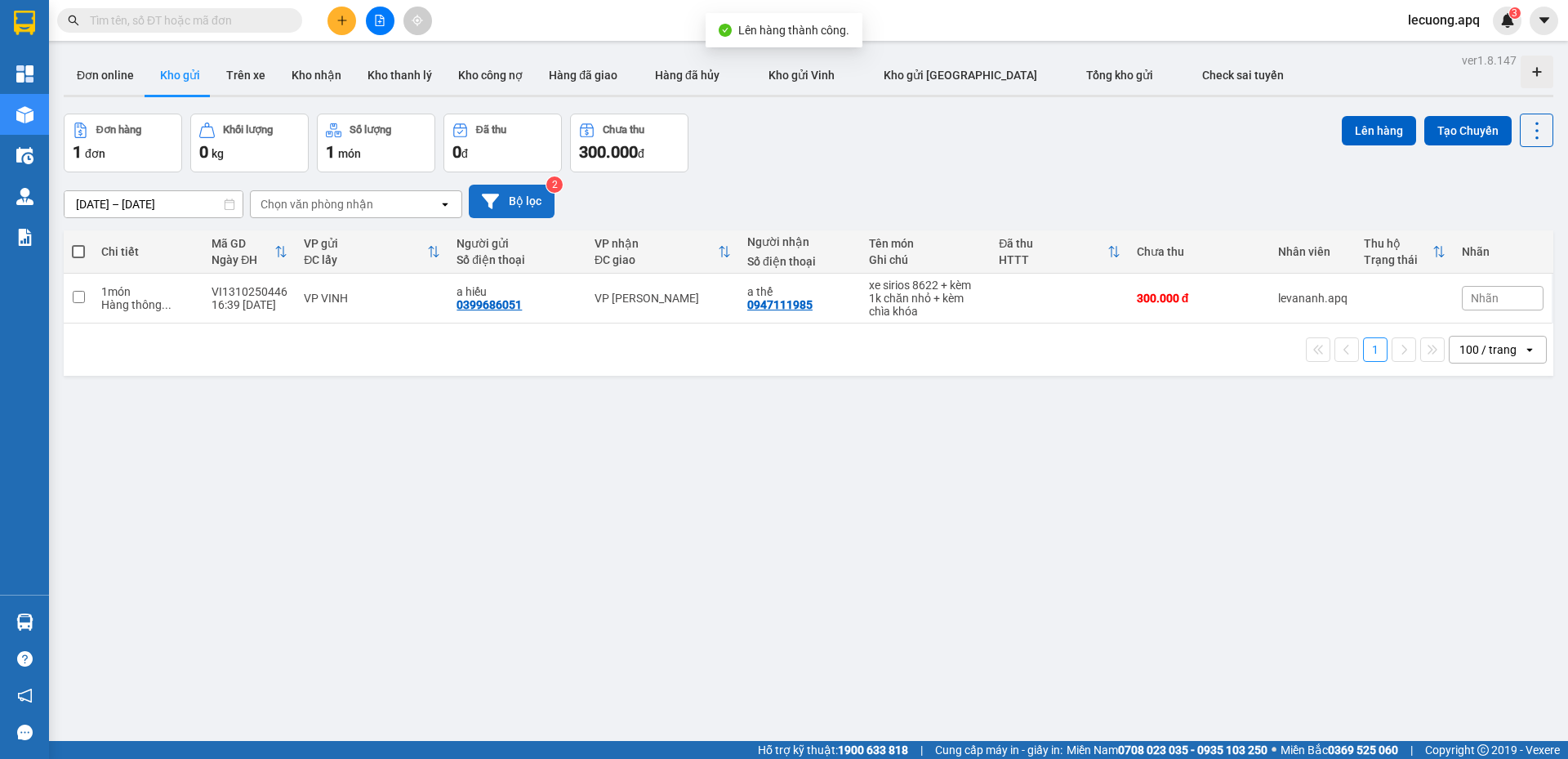
click at [521, 204] on button "Bộ lọc" at bounding box center [512, 202] width 86 height 33
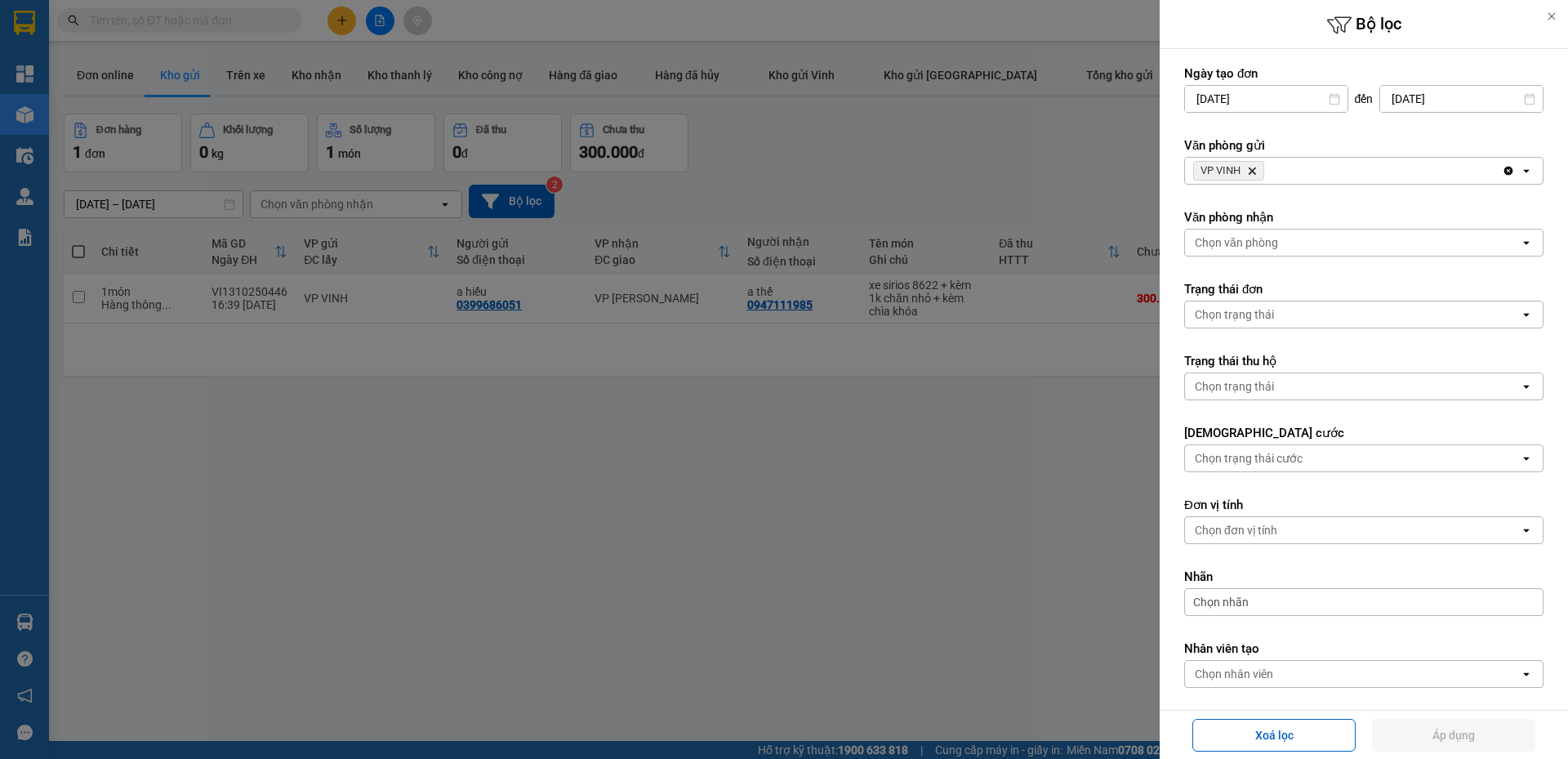
click at [1278, 168] on div "VP VINH Delete" at bounding box center [1343, 170] width 317 height 26
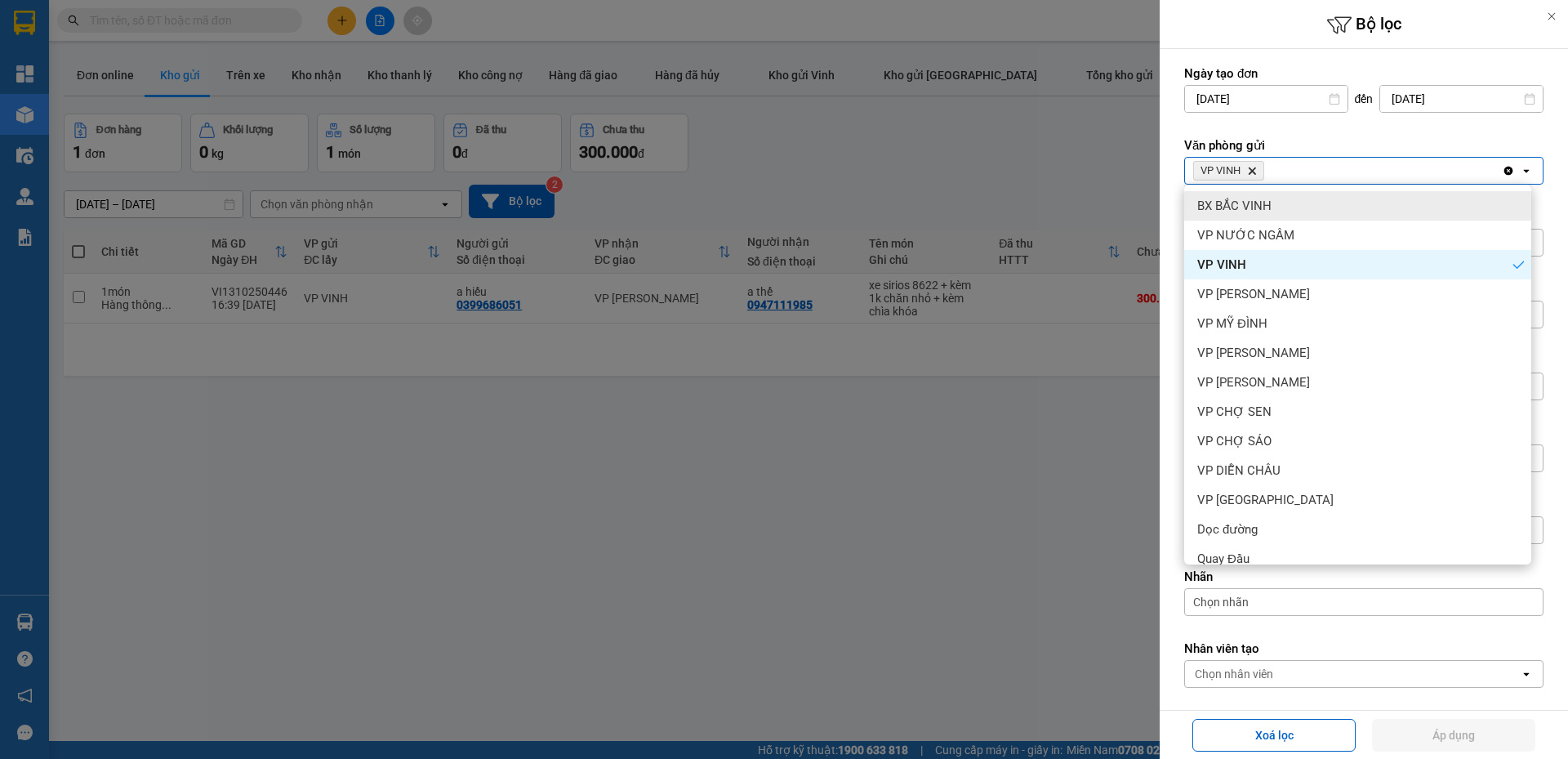
click at [1271, 196] on div "BX BẮC VINH" at bounding box center [1358, 206] width 347 height 29
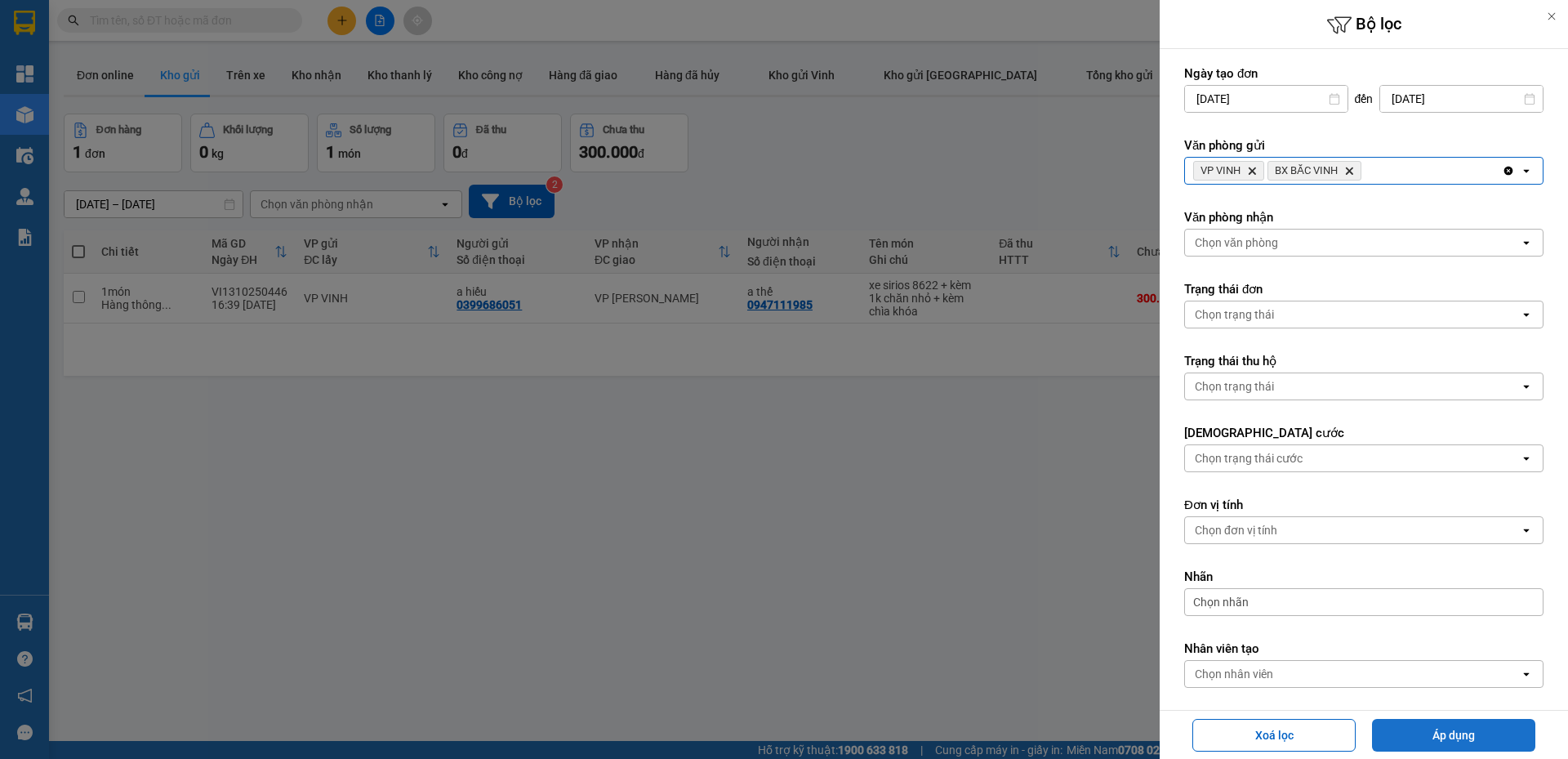
click at [1392, 740] on button "Áp dụng" at bounding box center [1453, 735] width 163 height 32
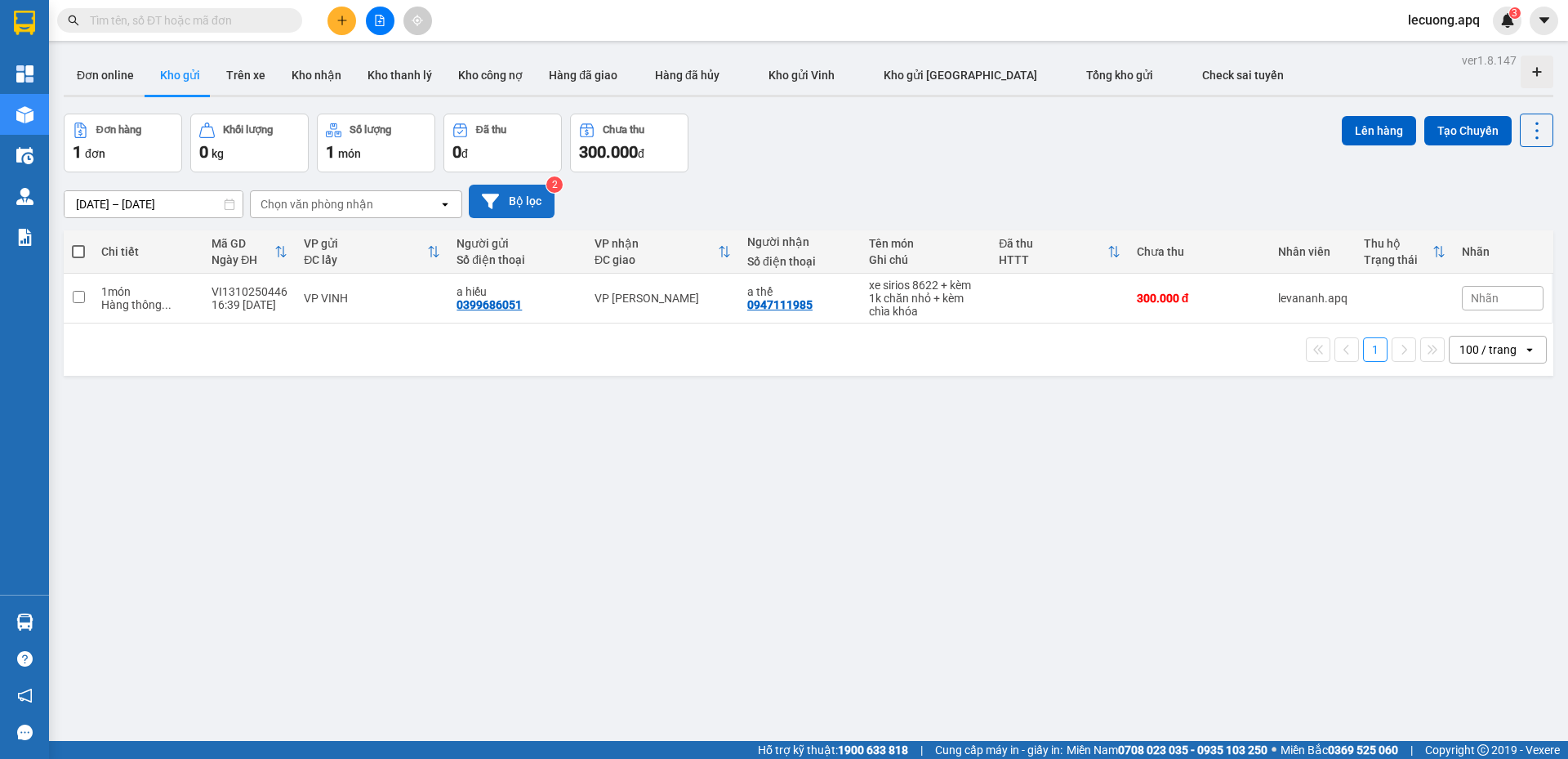
click at [513, 193] on button "Bộ lọc" at bounding box center [512, 202] width 86 height 33
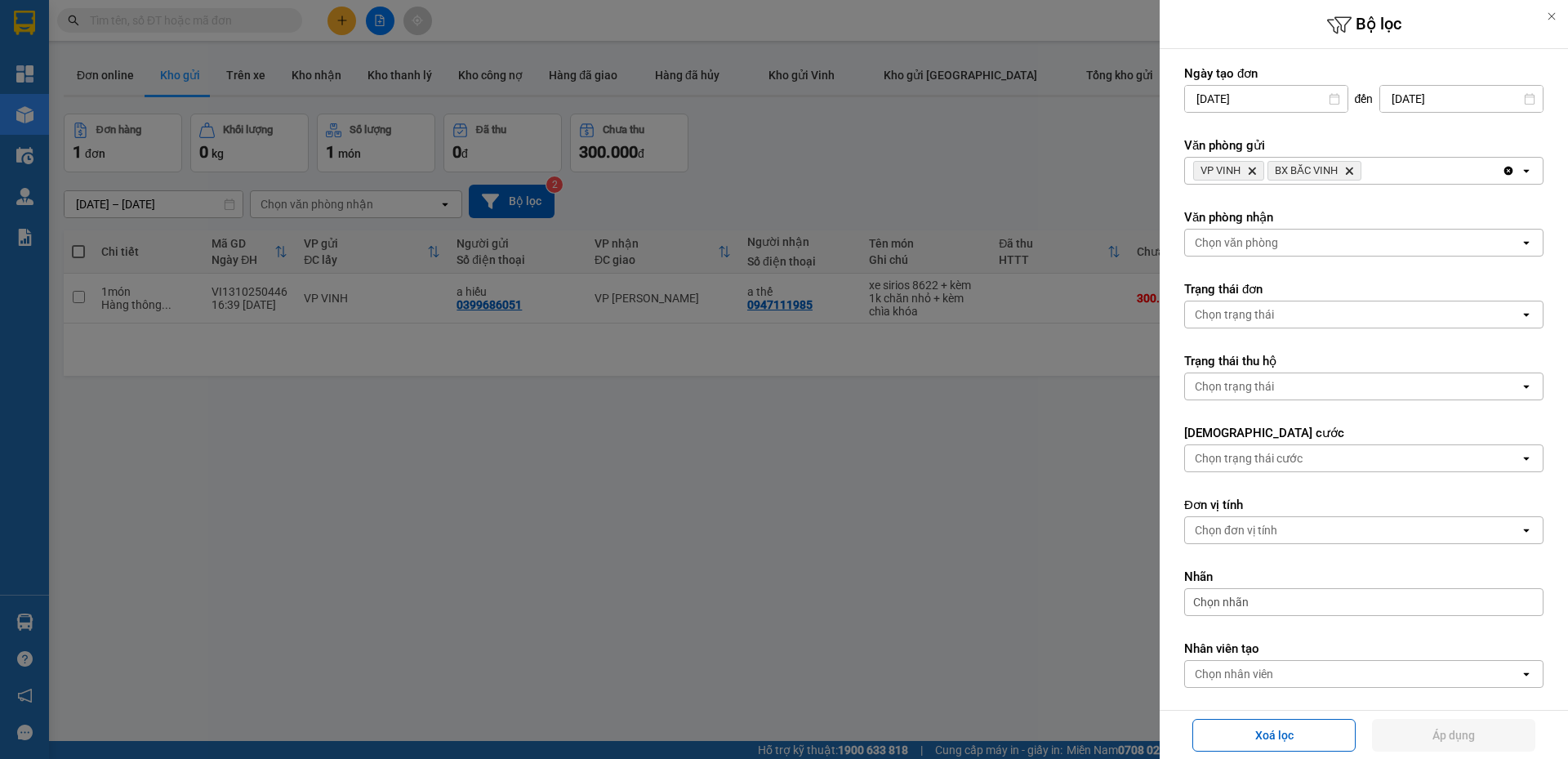
click at [944, 472] on div at bounding box center [784, 379] width 1568 height 759
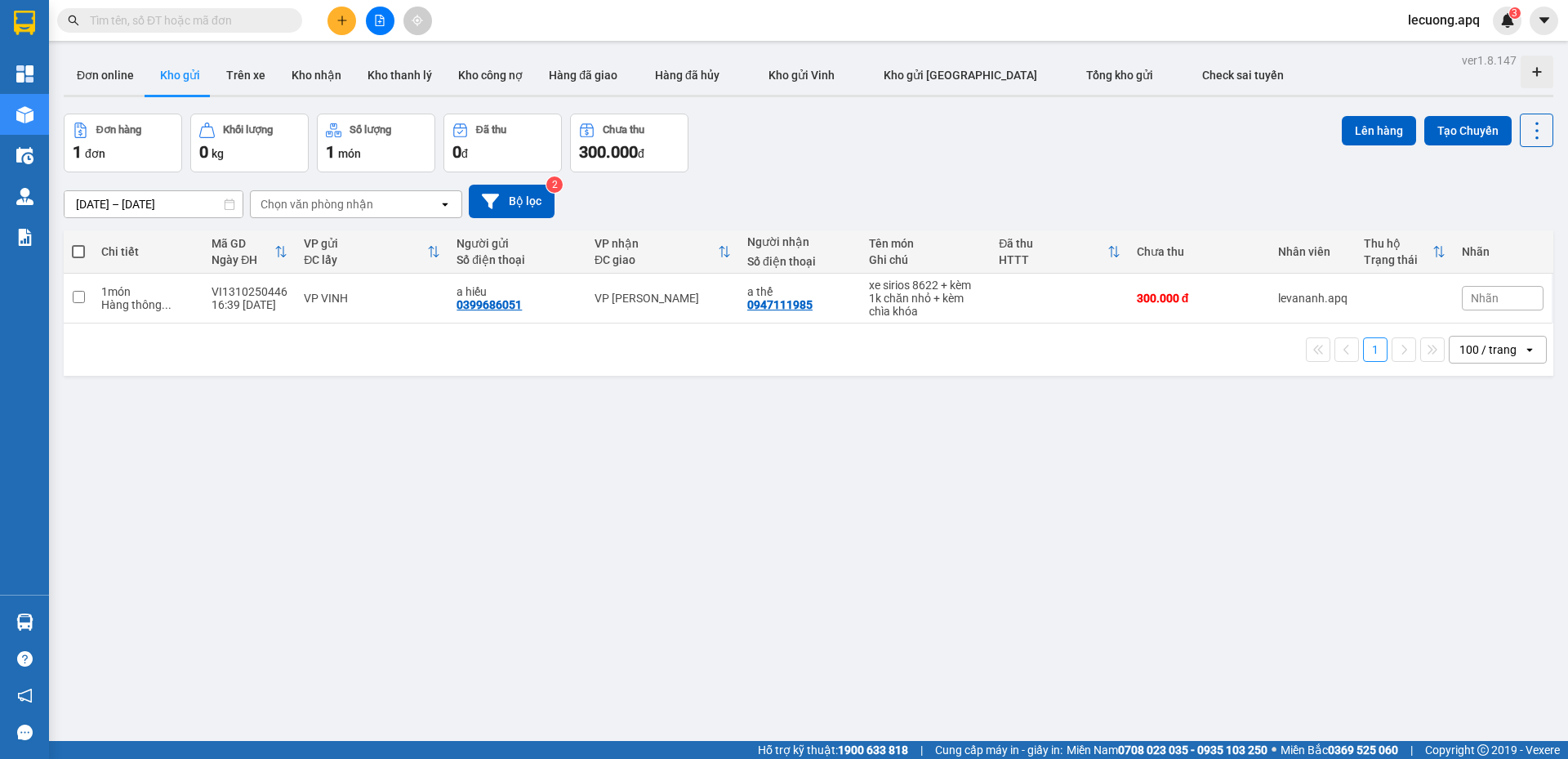
click at [364, 20] on div at bounding box center [379, 21] width 122 height 28
click at [373, 20] on button at bounding box center [380, 21] width 28 height 28
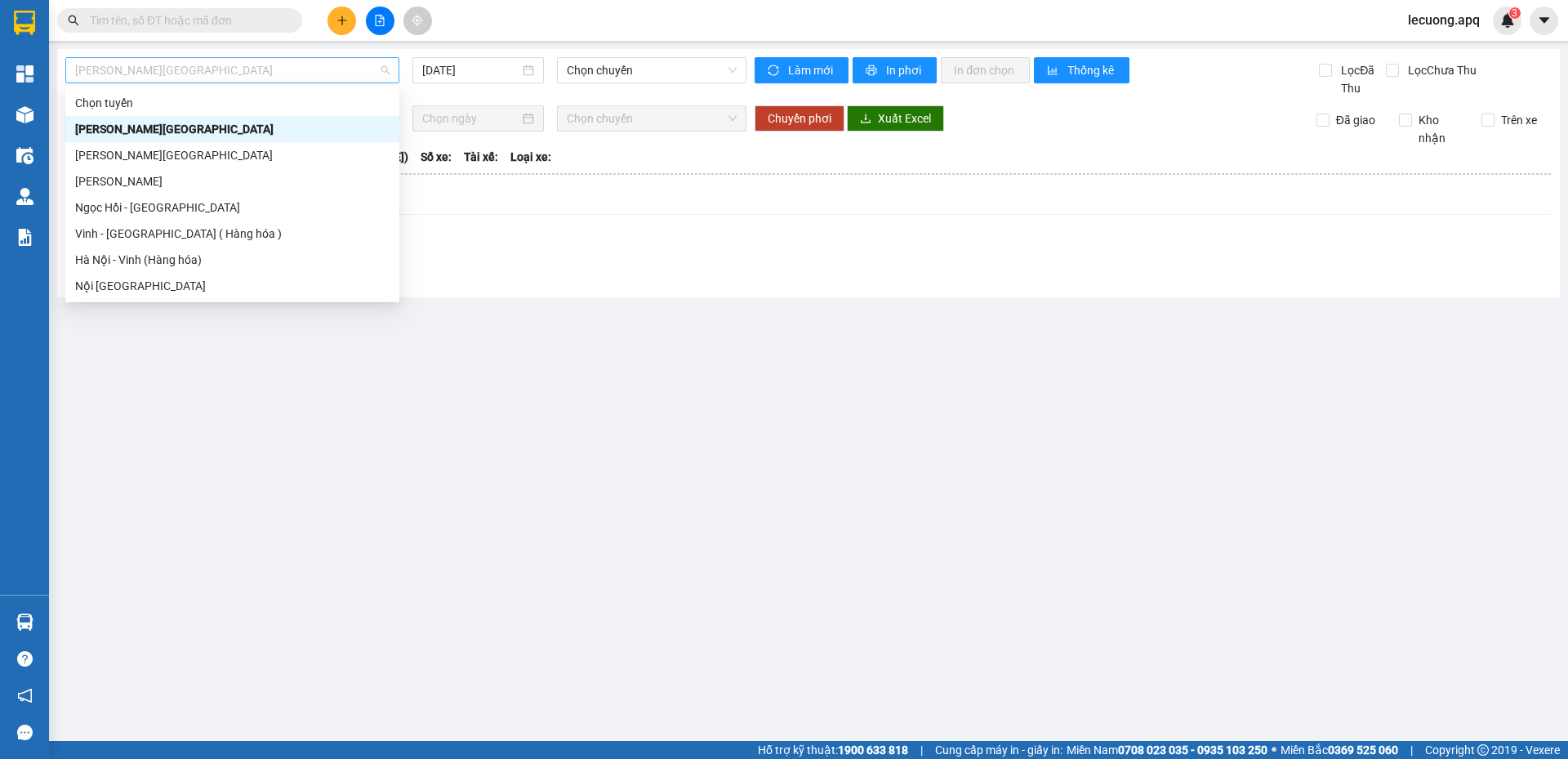
click at [234, 72] on span "Gia Lâm - Mỹ Đình" at bounding box center [232, 70] width 314 height 24
click at [169, 234] on div "Vinh - [GEOGRAPHIC_DATA] ( Hàng hóa )" at bounding box center [232, 233] width 314 height 18
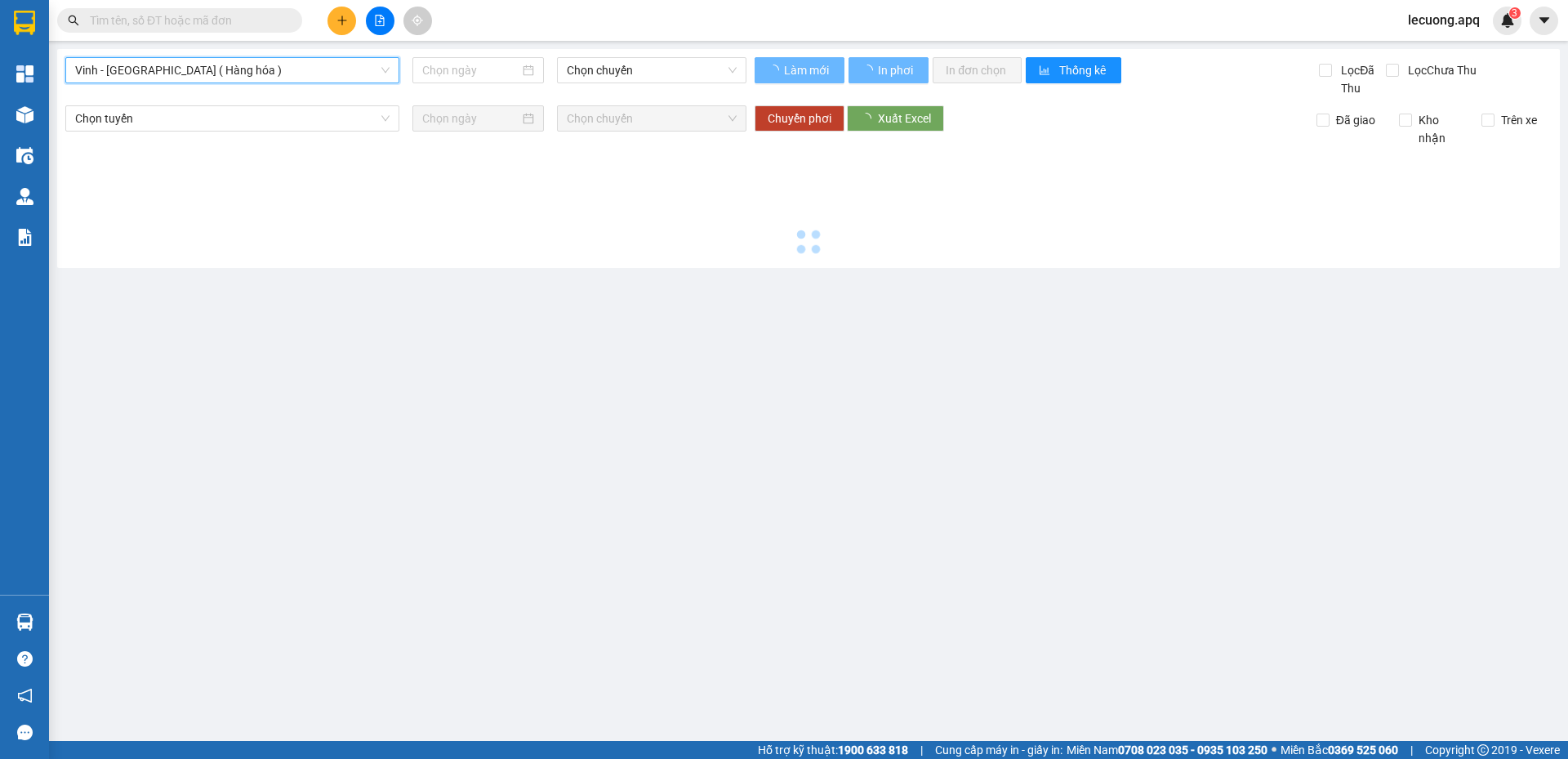
type input "[DATE]"
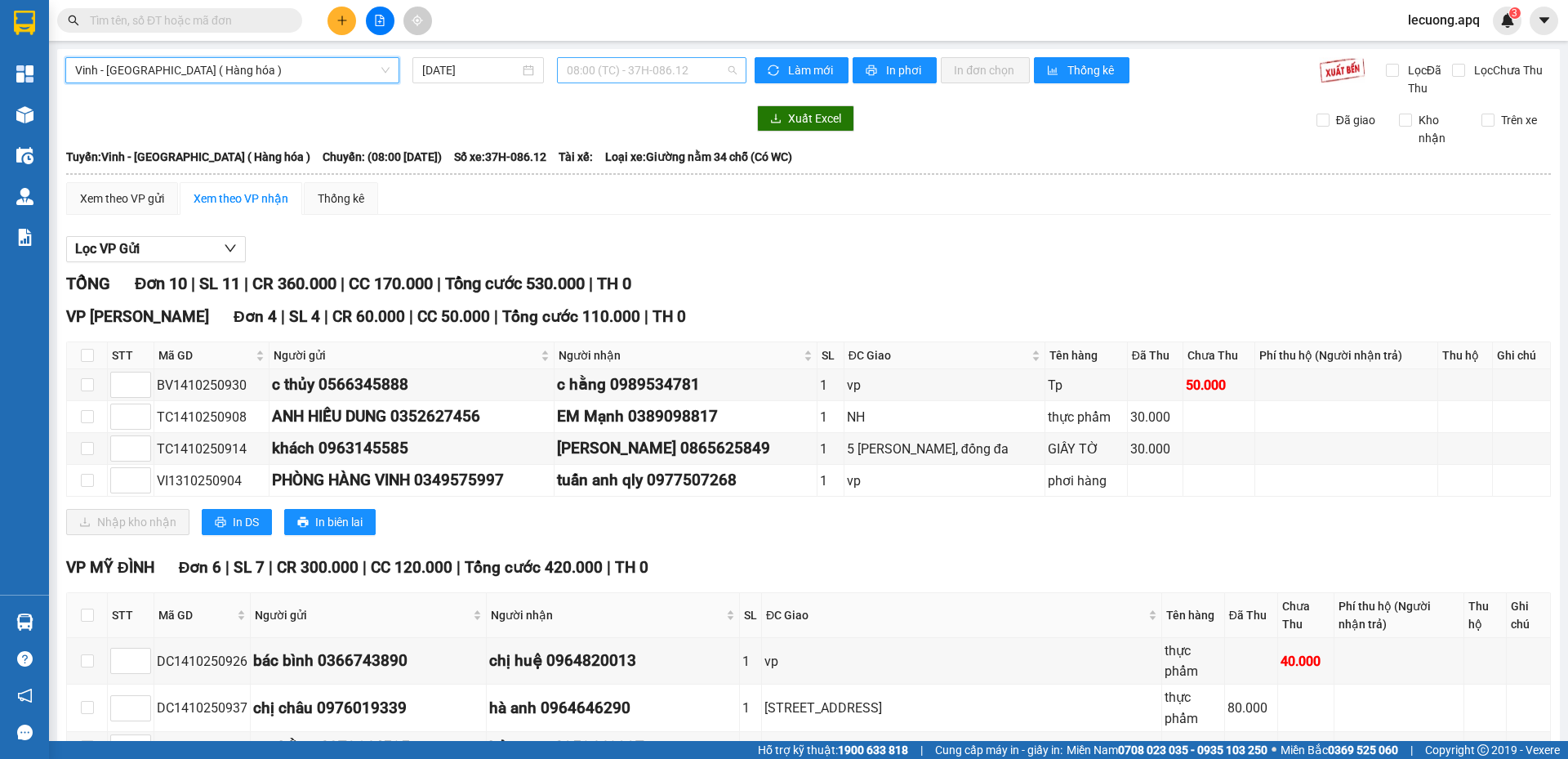
click at [634, 71] on span "08:00 (TC) - 37H-086.12" at bounding box center [652, 70] width 170 height 24
click at [927, 235] on div "Lọc VP Gửi TỔNG Đơn 10 | SL 11 | CR 360.000 | CC 170.000 | Tổng cước 530.000 |…" at bounding box center [808, 581] width 1485 height 705
click at [129, 200] on div "Xem theo VP gửi" at bounding box center [122, 199] width 84 height 18
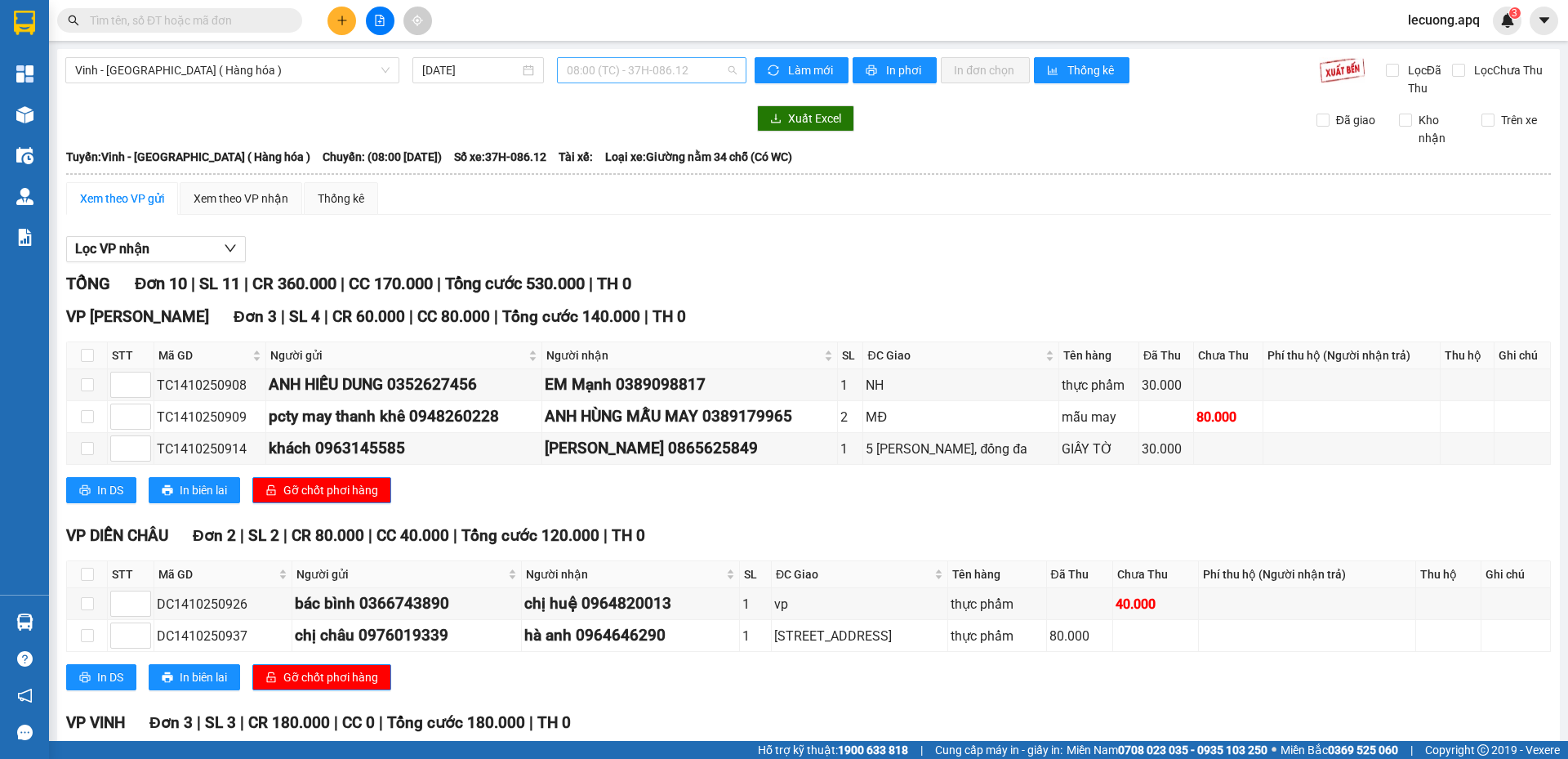
click at [655, 70] on span "08:00 (TC) - 37H-086.12" at bounding box center [652, 70] width 170 height 24
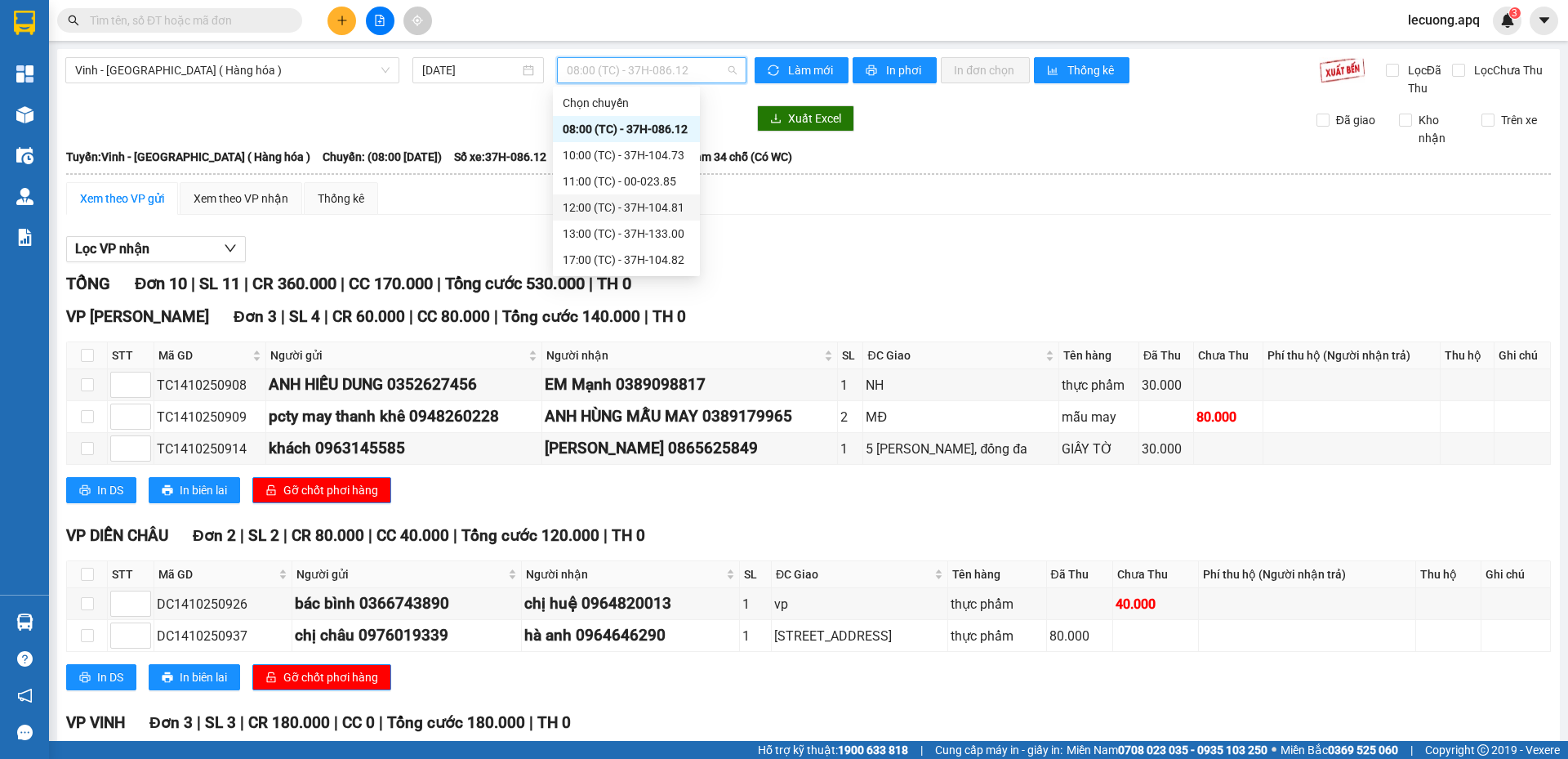
click at [609, 200] on div "12:00 (TC) - 37H-104.81" at bounding box center [626, 208] width 127 height 18
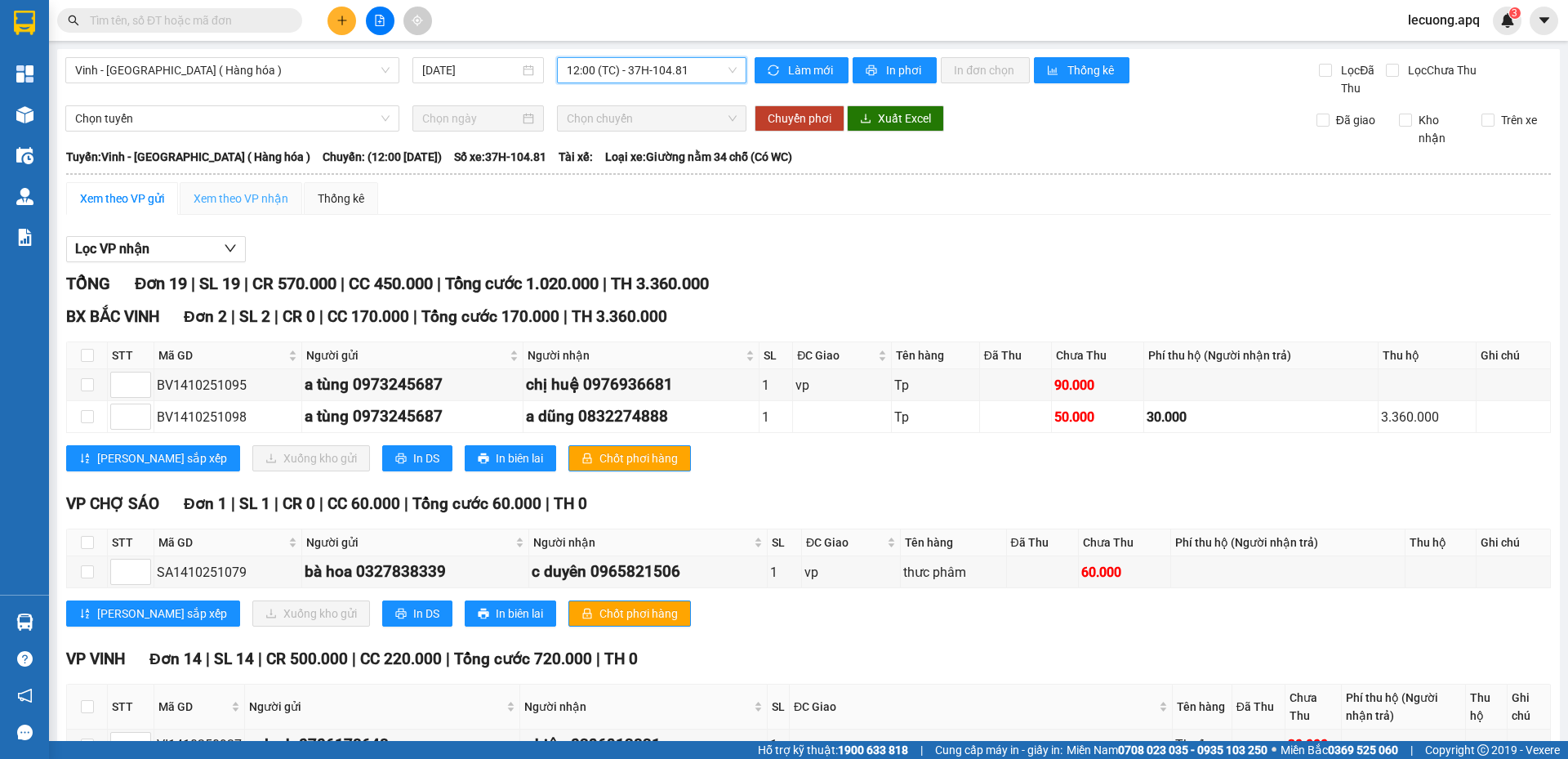
click at [258, 209] on div "Xem theo VP nhận" at bounding box center [241, 198] width 122 height 32
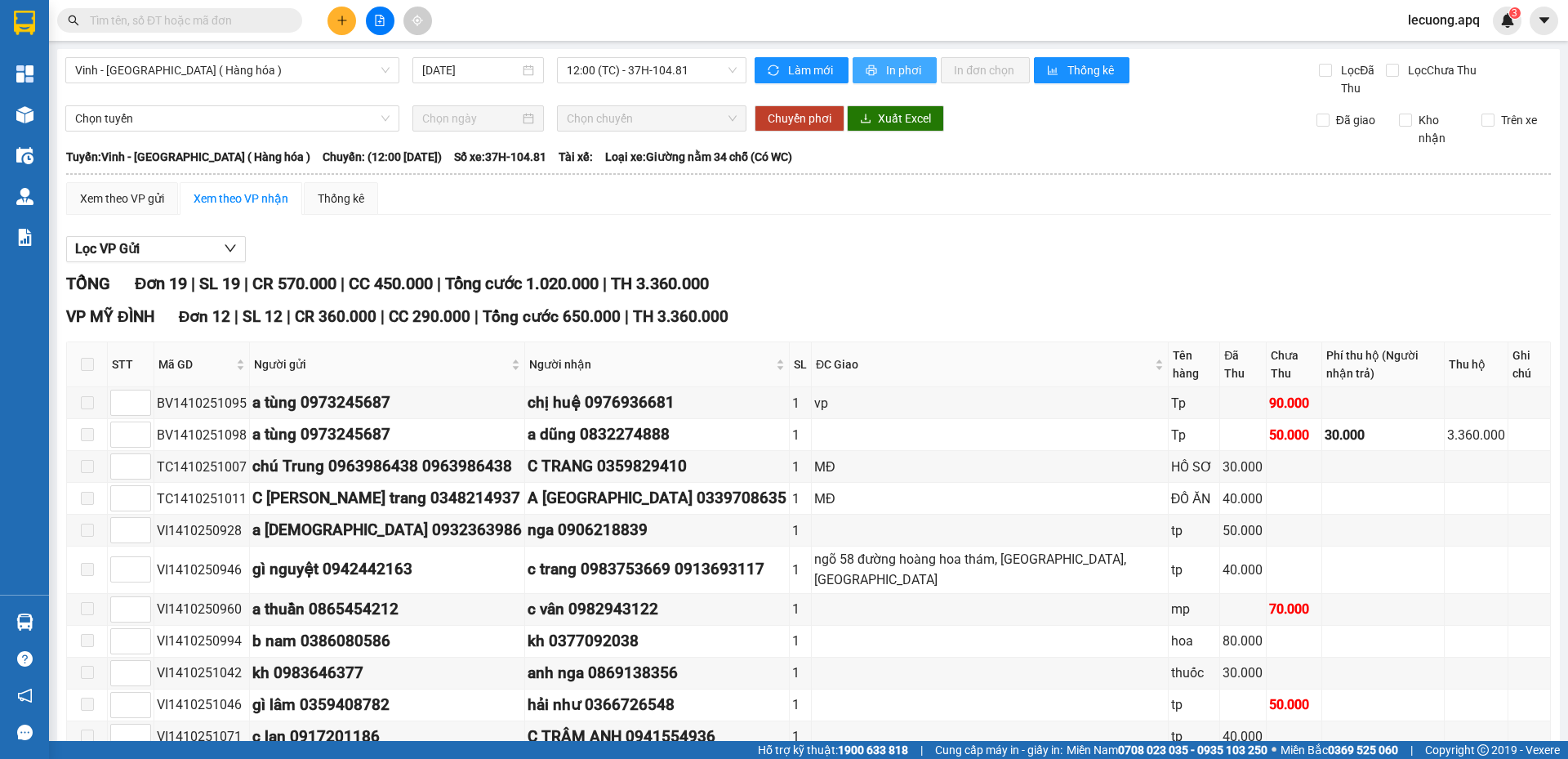
click at [892, 65] on span "In phơi" at bounding box center [904, 71] width 37 height 18
click at [1426, 20] on span "lecuong.apq" at bounding box center [1444, 20] width 98 height 21
click at [1450, 50] on span "Đăng xuất" at bounding box center [1453, 51] width 69 height 18
